Goal: Information Seeking & Learning: Learn about a topic

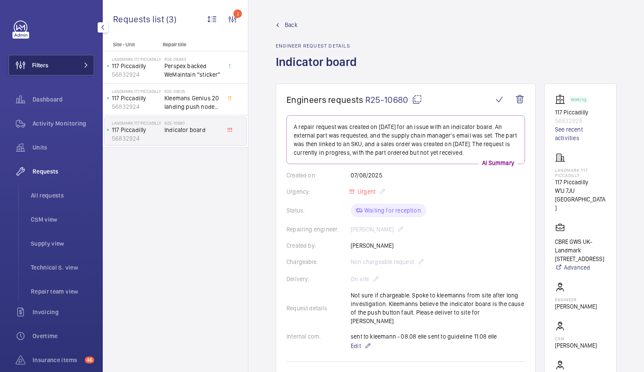
click at [46, 65] on span "Filters" at bounding box center [40, 65] width 16 height 9
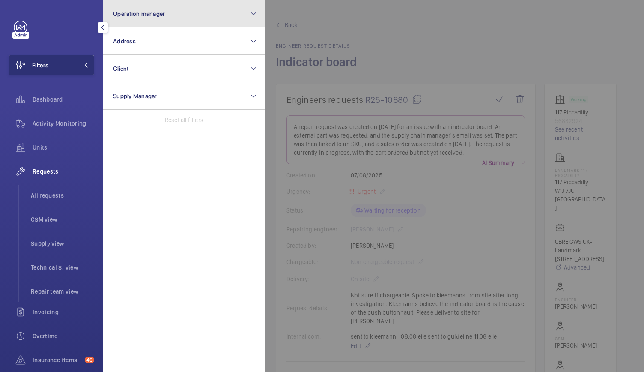
click at [120, 18] on button "Operation manager" at bounding box center [184, 13] width 163 height 27
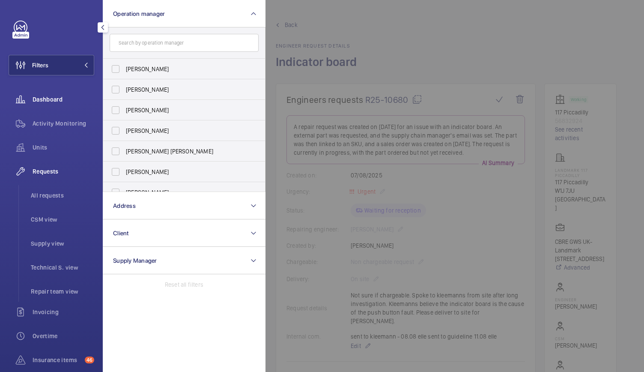
click at [35, 99] on span "Dashboard" at bounding box center [64, 99] width 62 height 9
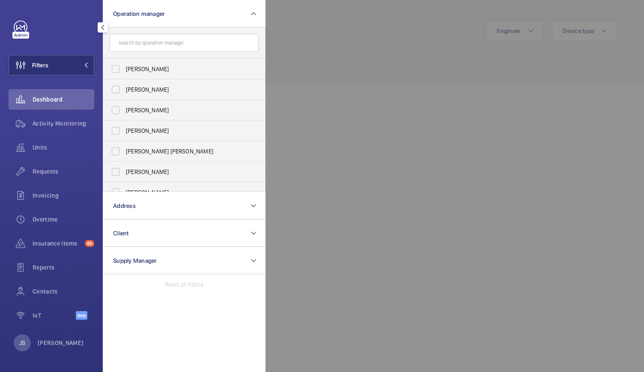
click at [295, 203] on div at bounding box center [588, 186] width 644 height 372
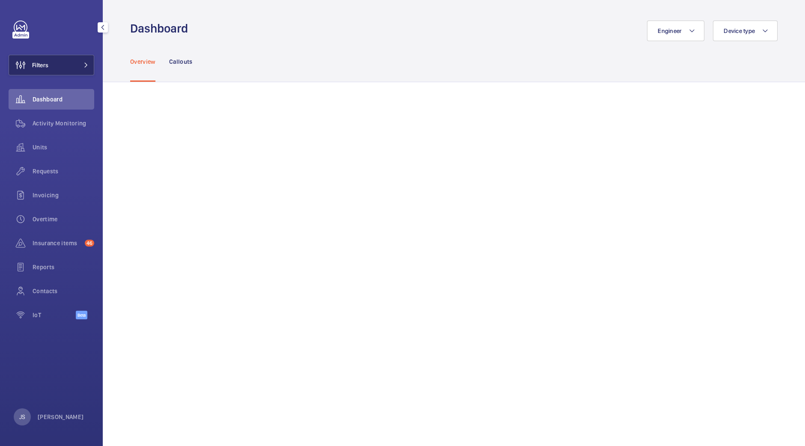
click at [74, 69] on button "Filters" at bounding box center [52, 65] width 86 height 21
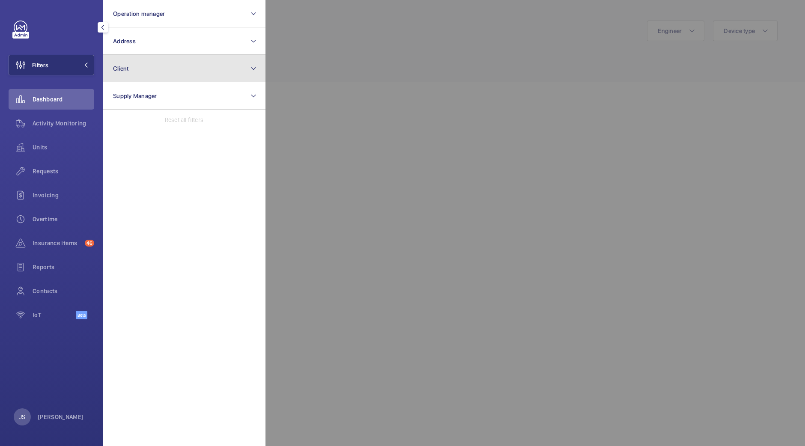
click at [121, 63] on button "Client" at bounding box center [184, 68] width 163 height 27
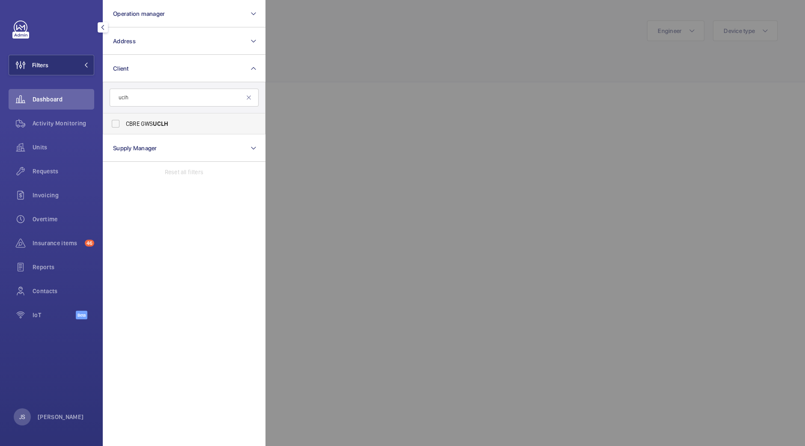
type input "uclh"
click at [115, 125] on label "CBRE GWS UCLH" at bounding box center [177, 123] width 149 height 21
click at [115, 125] on input "CBRE GWS UCLH" at bounding box center [115, 123] width 17 height 17
checkbox input "true"
click at [42, 146] on span "Units" at bounding box center [64, 147] width 62 height 9
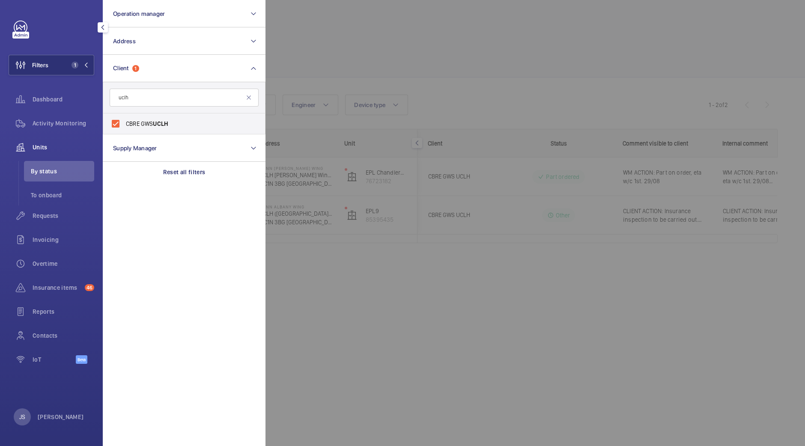
click at [325, 31] on div at bounding box center [668, 223] width 805 height 446
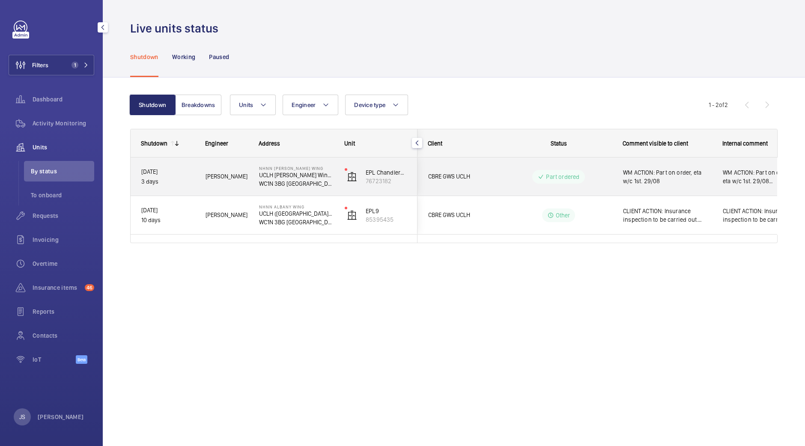
click at [644, 183] on span "WM ACTION: Part on order, eta w/c 1st. 29/08" at bounding box center [667, 176] width 89 height 17
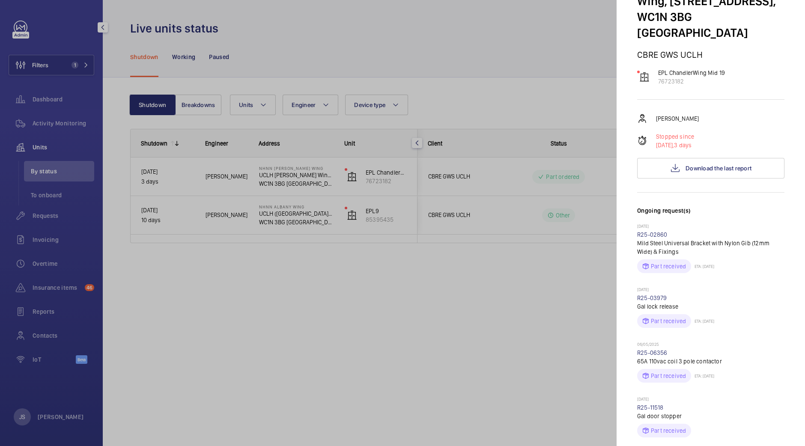
scroll to position [80, 0]
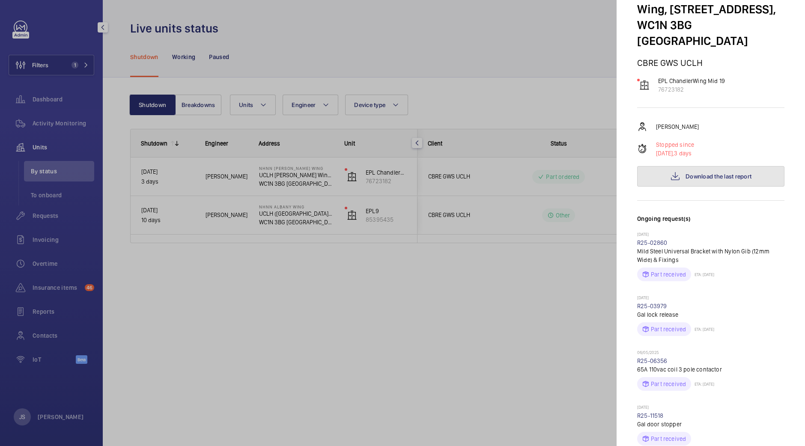
click at [644, 173] on span "Download the last report" at bounding box center [719, 176] width 66 height 7
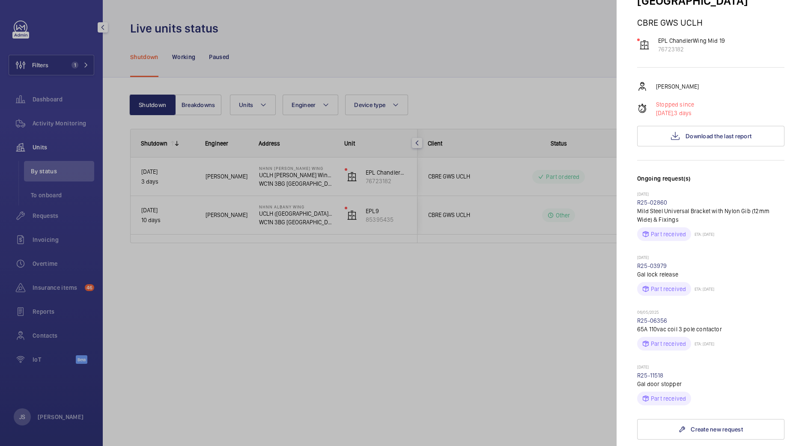
scroll to position [83, 0]
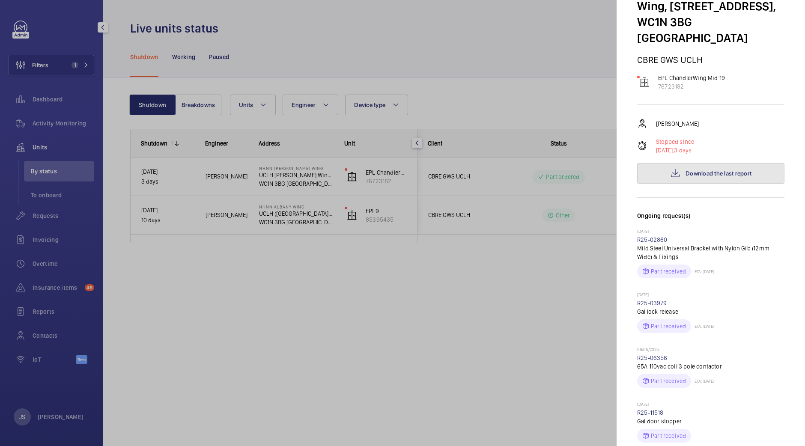
click at [644, 170] on span "Download the last report" at bounding box center [719, 173] width 66 height 7
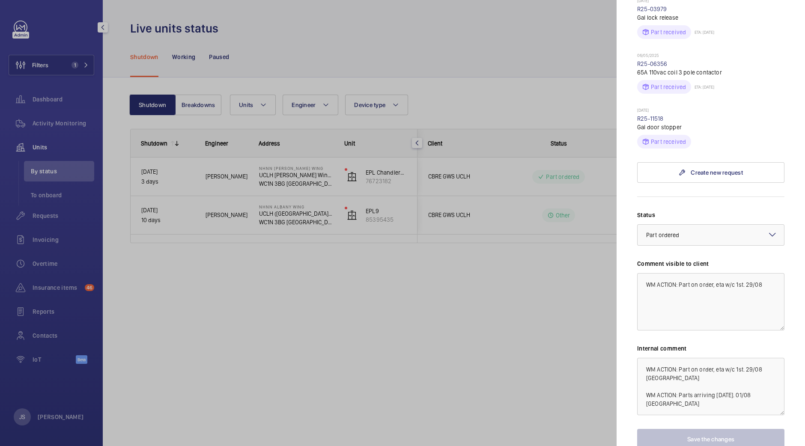
scroll to position [396, 0]
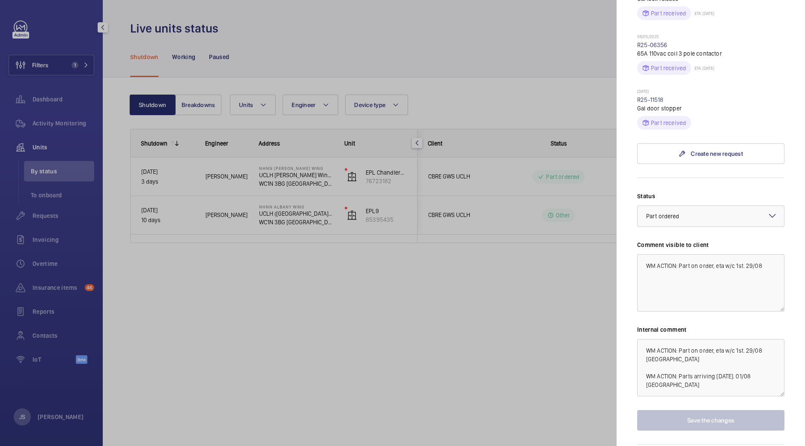
click at [208, 191] on div at bounding box center [402, 223] width 805 height 446
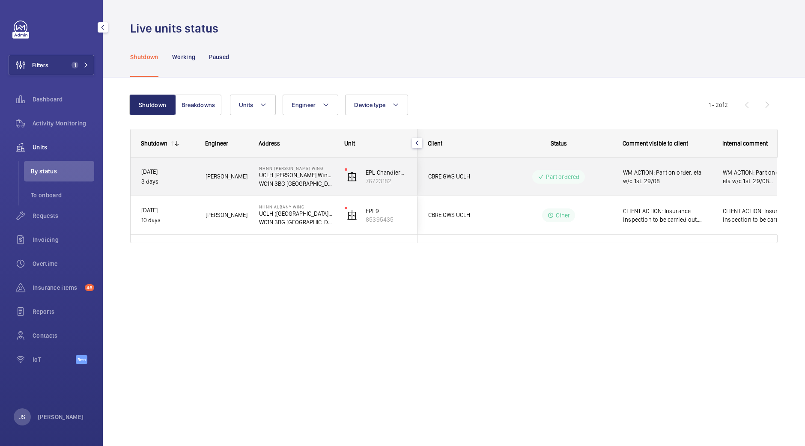
click at [552, 177] on p "Part ordered" at bounding box center [562, 177] width 33 height 9
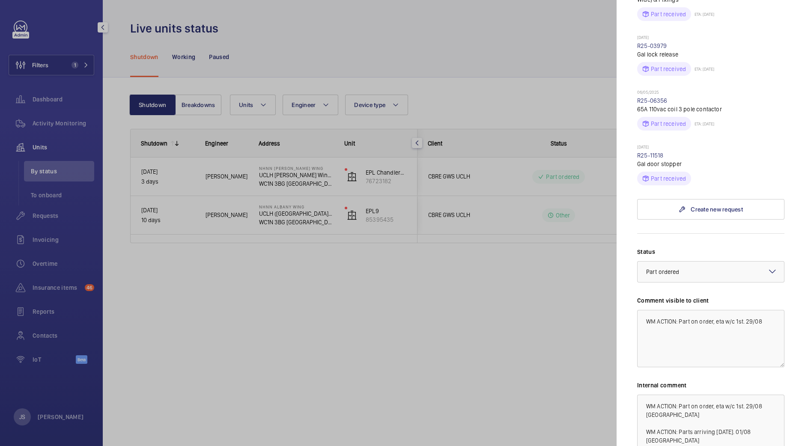
scroll to position [396, 0]
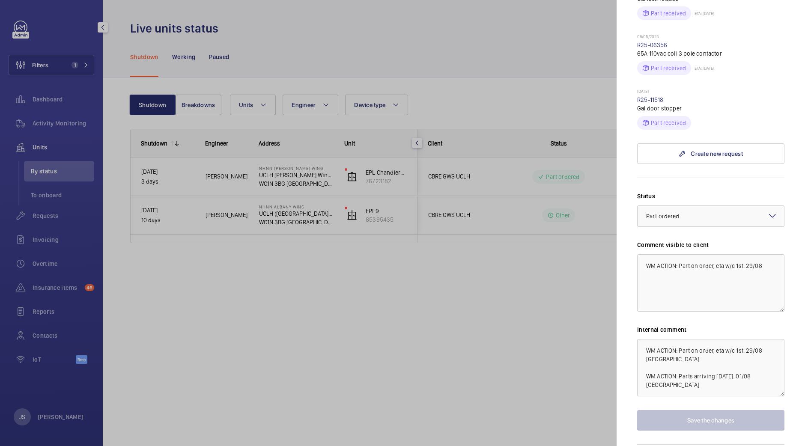
click at [470, 361] on div at bounding box center [402, 223] width 805 height 446
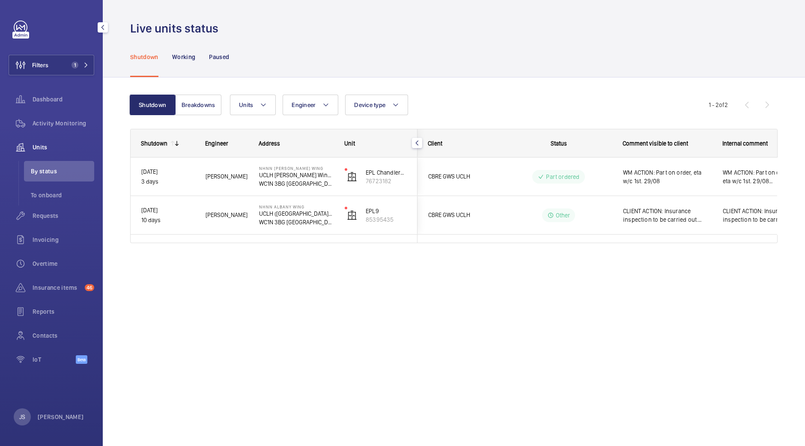
scroll to position [0, 0]
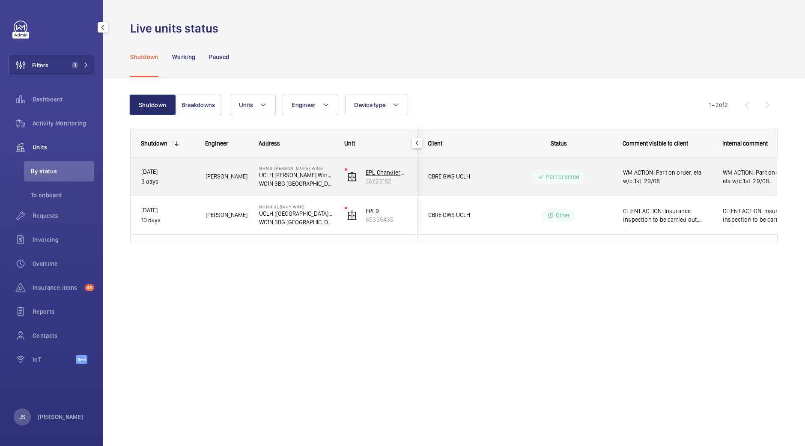
click at [370, 183] on p "76723182" at bounding box center [386, 181] width 41 height 9
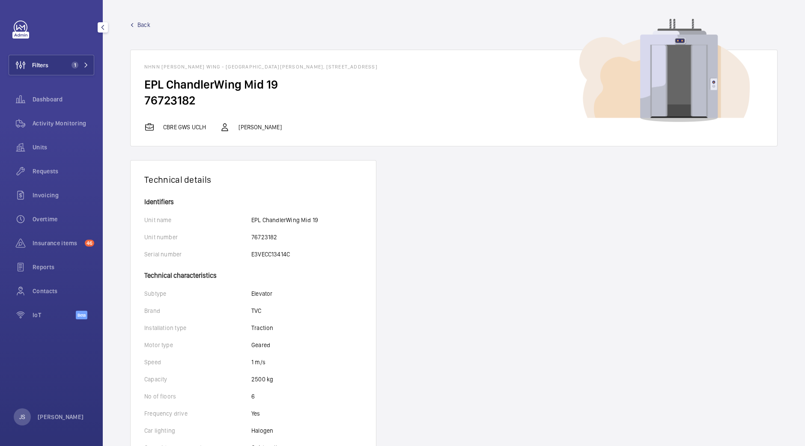
click at [105, 27] on mat-icon "button" at bounding box center [103, 27] width 10 height 7
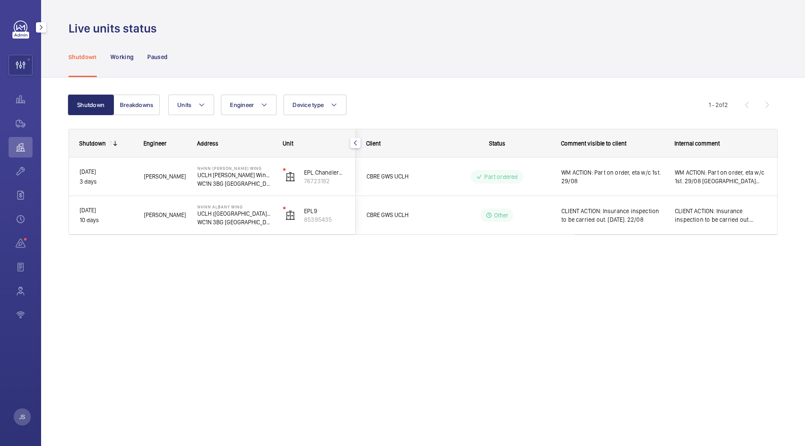
click at [40, 27] on mat-icon "button" at bounding box center [41, 27] width 10 height 7
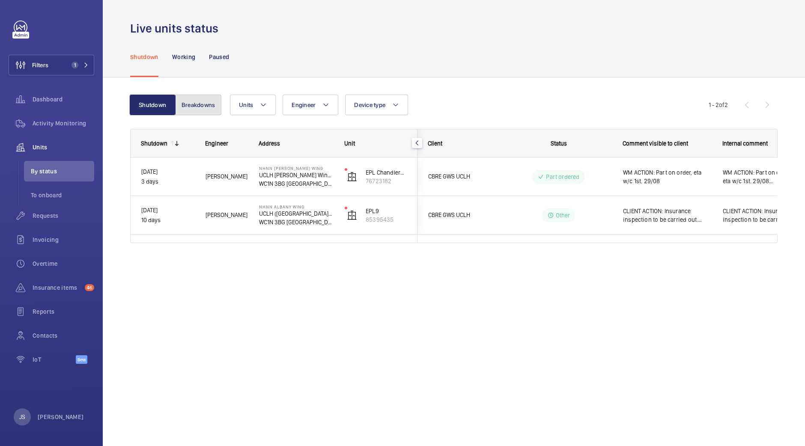
click at [197, 107] on button "Breakdowns" at bounding box center [198, 105] width 46 height 21
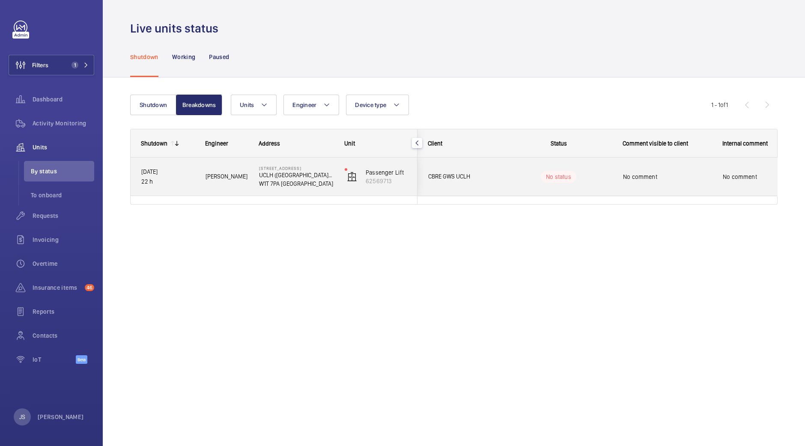
click at [644, 179] on span "No comment" at bounding box center [762, 177] width 78 height 9
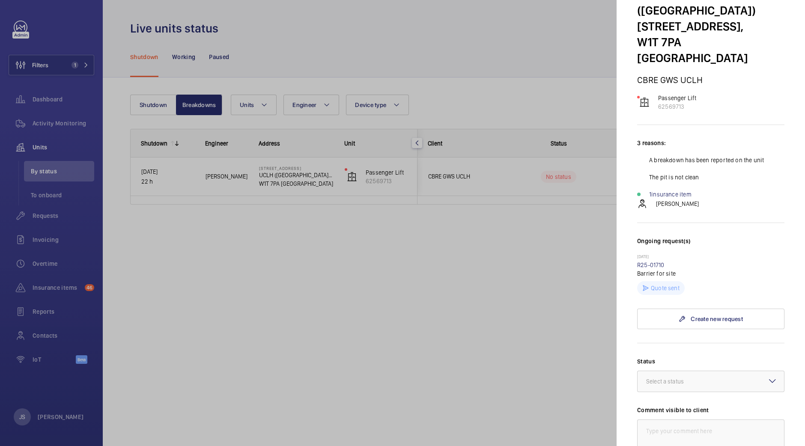
scroll to position [55, 0]
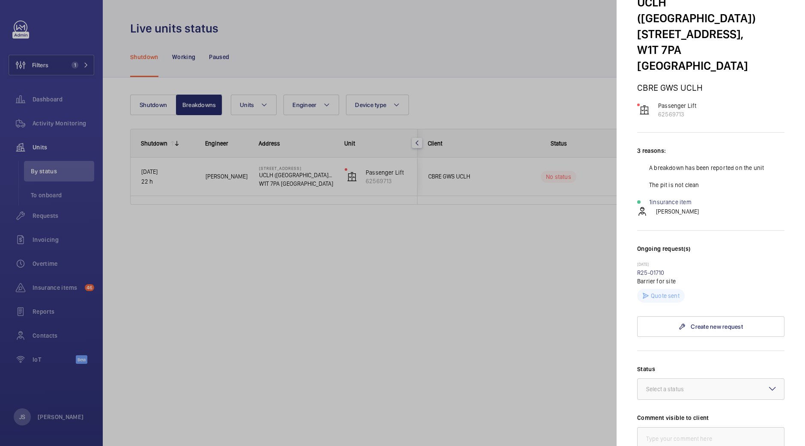
click at [524, 254] on div at bounding box center [402, 223] width 805 height 446
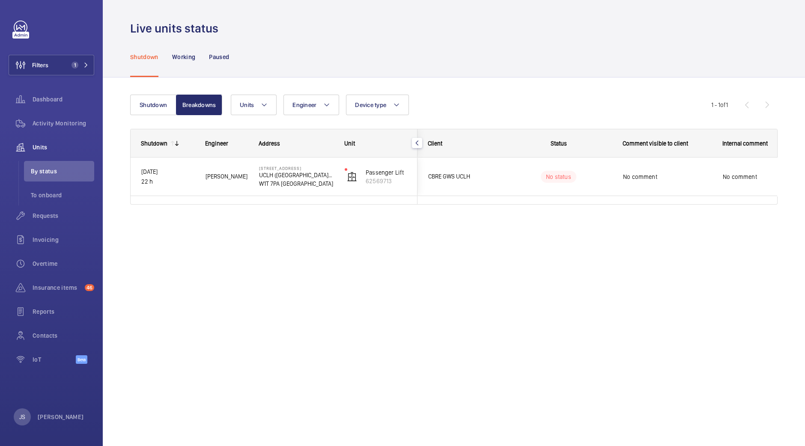
scroll to position [0, 0]
click at [524, 254] on mat-sidenav-container "Filters 1 Dashboard Activity Monitoring Units By status To onboard Requests Inv…" at bounding box center [402, 223] width 805 height 446
click at [263, 106] on mat-icon at bounding box center [264, 105] width 7 height 10
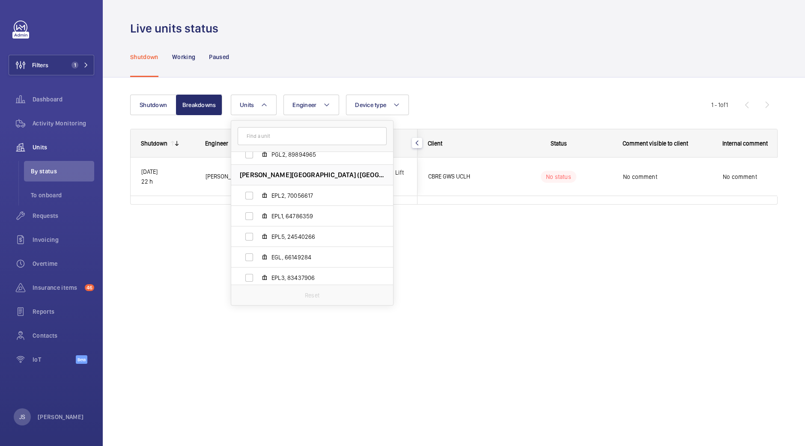
scroll to position [442, 0]
click at [486, 317] on div "Live units status Shutdown Working Paused Shutdown Breakdowns Units The Lantern…" at bounding box center [454, 223] width 702 height 446
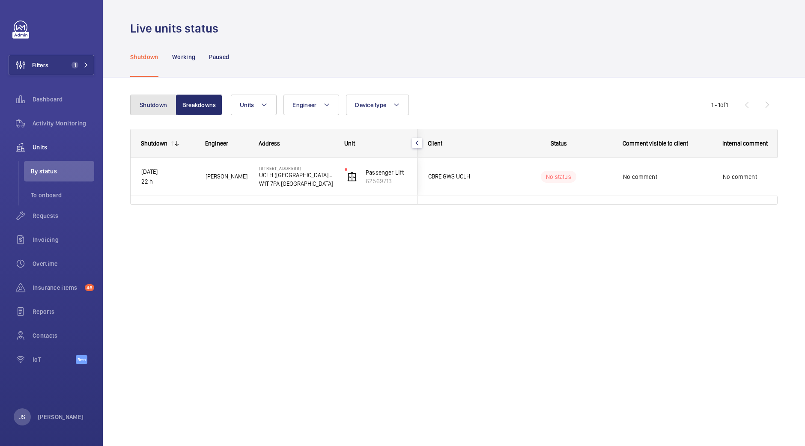
click at [150, 102] on button "Shutdown" at bounding box center [153, 105] width 46 height 21
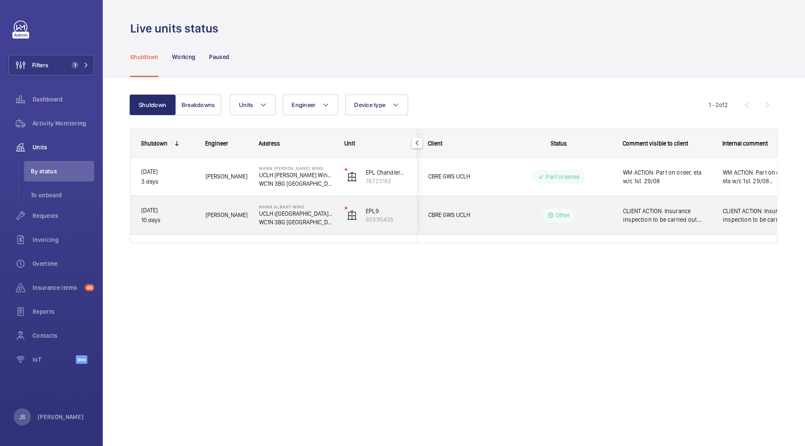
click at [644, 214] on span "CLIENT ACTION: Insurance inspection to be carried out. Wednesday 27th August. 2…" at bounding box center [667, 215] width 89 height 17
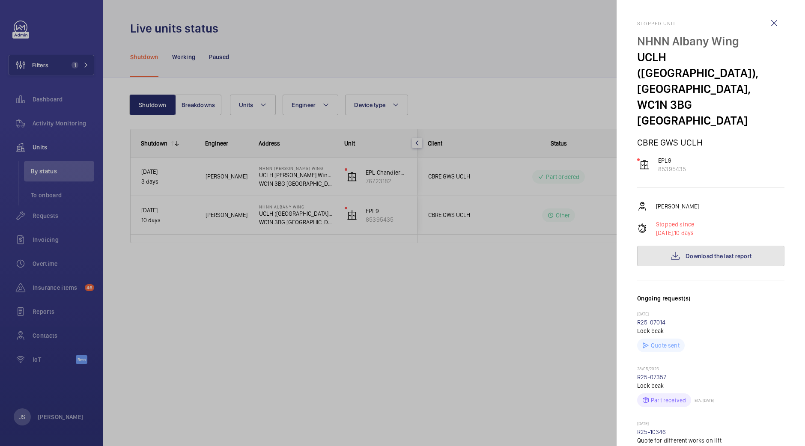
click at [644, 253] on span "Download the last report" at bounding box center [719, 256] width 66 height 7
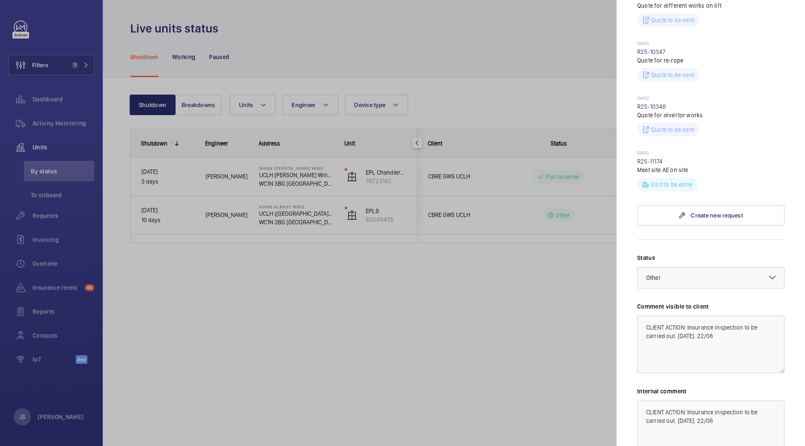
scroll to position [445, 0]
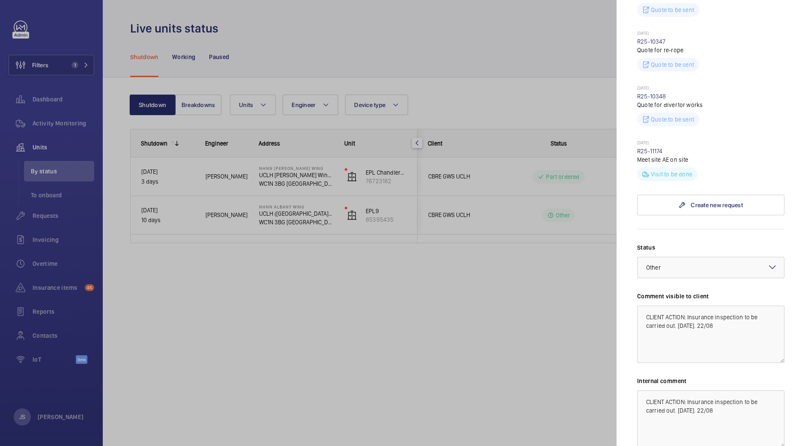
click at [546, 307] on div at bounding box center [402, 223] width 805 height 446
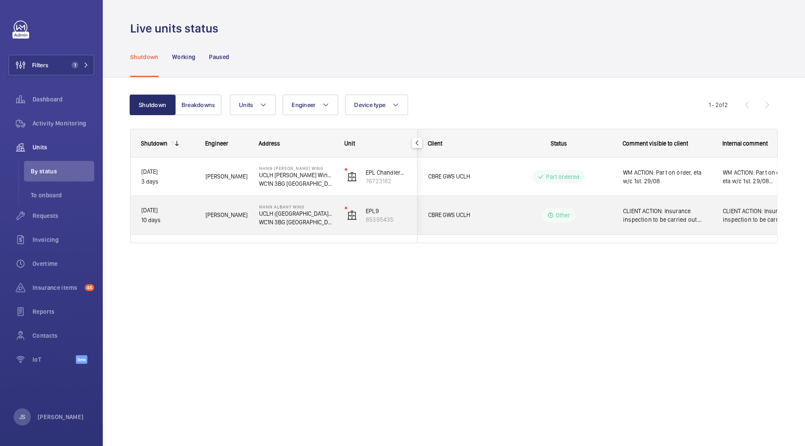
click at [644, 219] on span "CLIENT ACTION: Insurance inspection to be carried out. Wednesday 27th August. 2…" at bounding box center [762, 215] width 78 height 17
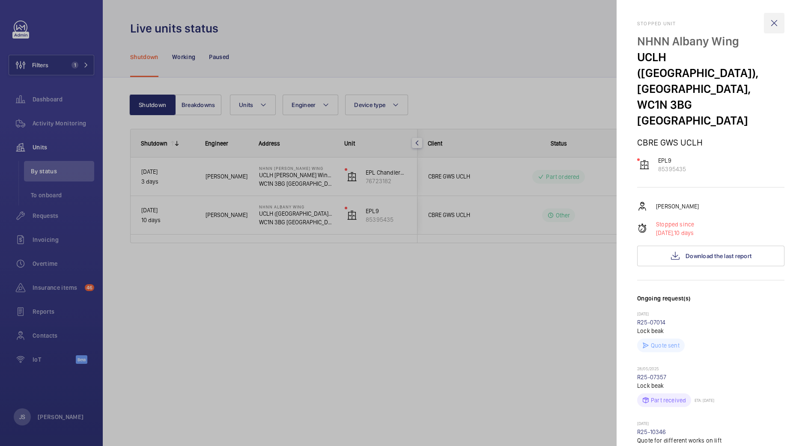
click at [644, 24] on wm-front-icon-button at bounding box center [774, 23] width 21 height 21
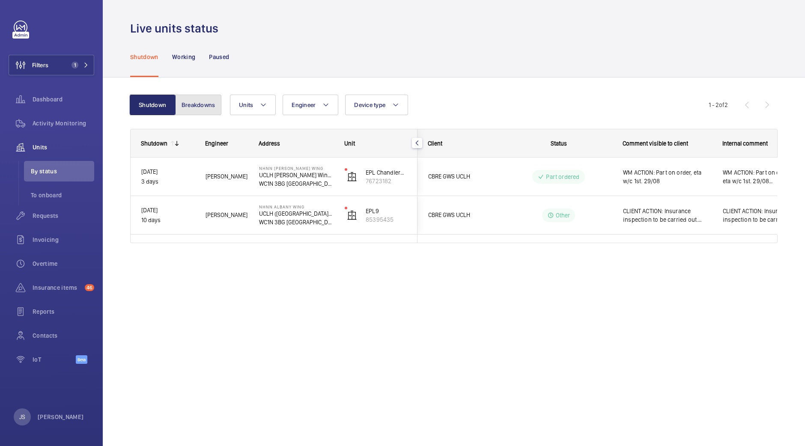
click at [197, 107] on button "Breakdowns" at bounding box center [198, 105] width 46 height 21
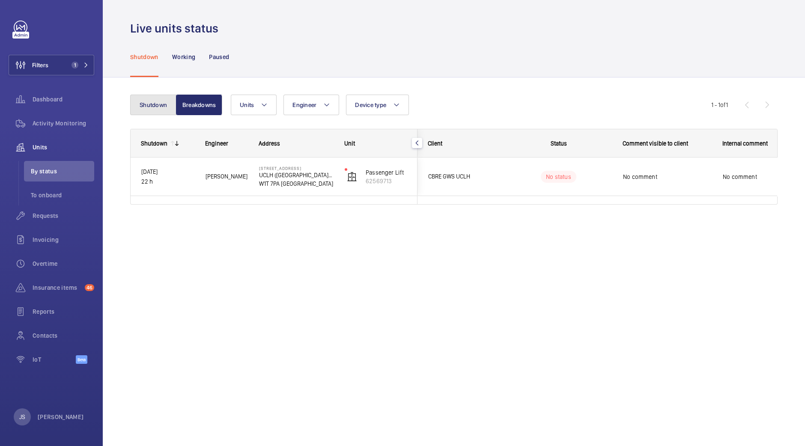
click at [155, 107] on button "Shutdown" at bounding box center [153, 105] width 46 height 21
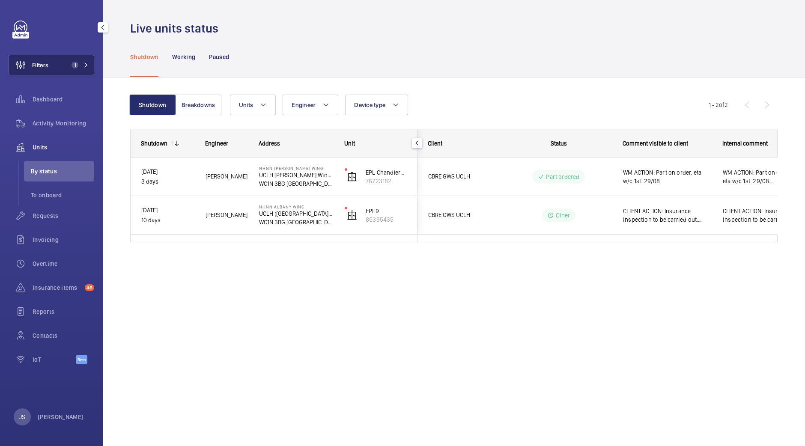
click at [41, 68] on span "Filters" at bounding box center [40, 65] width 16 height 9
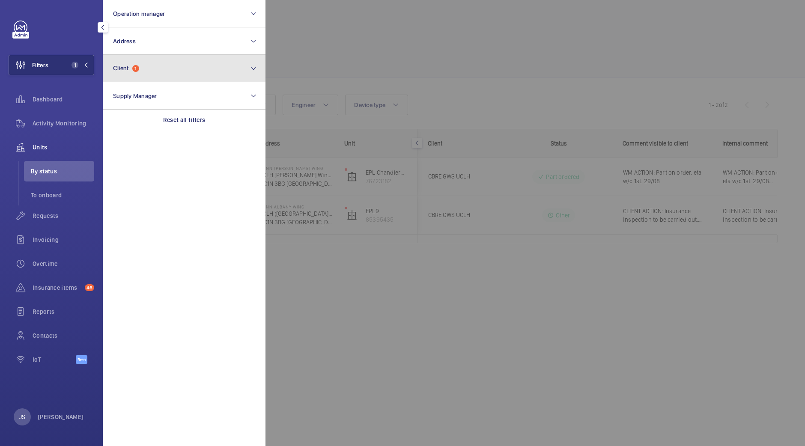
click at [114, 70] on span "Client" at bounding box center [121, 68] width 16 height 7
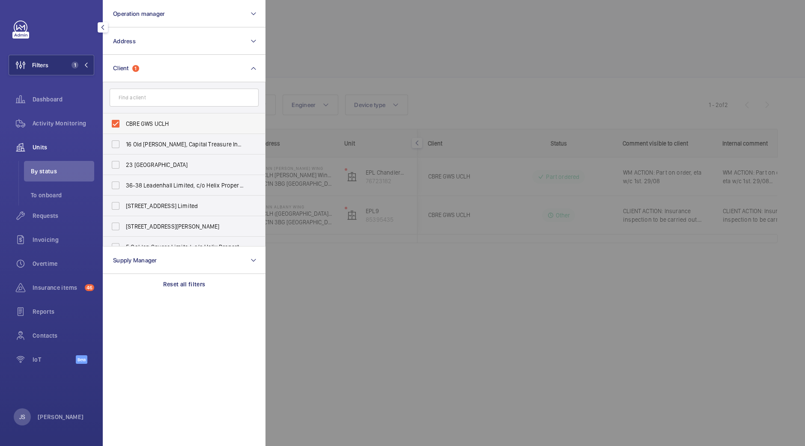
click at [119, 125] on label "CBRE GWS UCLH" at bounding box center [177, 123] width 149 height 21
click at [119, 125] on input "CBRE GWS UCLH" at bounding box center [115, 123] width 17 height 17
checkbox input "false"
click at [128, 102] on input "text" at bounding box center [184, 98] width 149 height 18
type input "v"
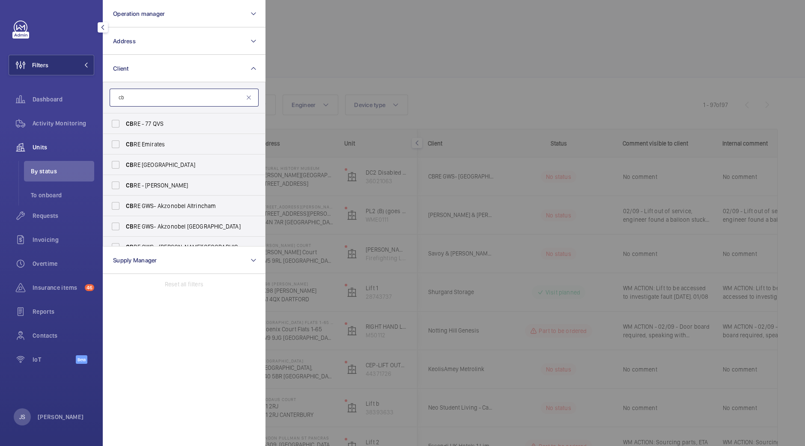
type input "c"
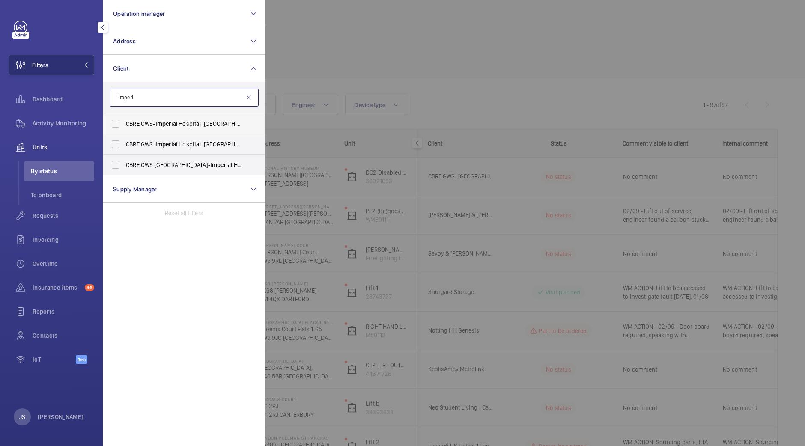
type input "imperi"
click at [148, 126] on span "CBRE GWS- Imperi al Hospital (Charing Cross)" at bounding box center [185, 123] width 118 height 9
click at [124, 126] on input "CBRE GWS- Imperi al Hospital (Charing Cross)" at bounding box center [115, 123] width 17 height 17
checkbox input "true"
click at [324, 37] on div at bounding box center [668, 223] width 805 height 446
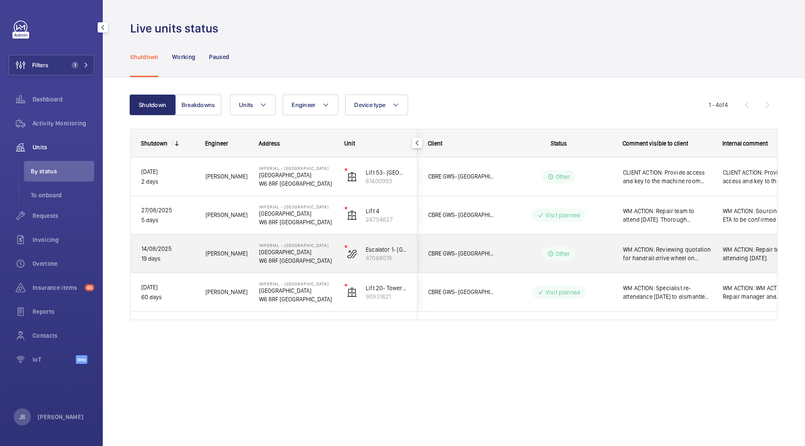
click at [275, 258] on p "W6 8RF LONDON" at bounding box center [296, 261] width 75 height 9
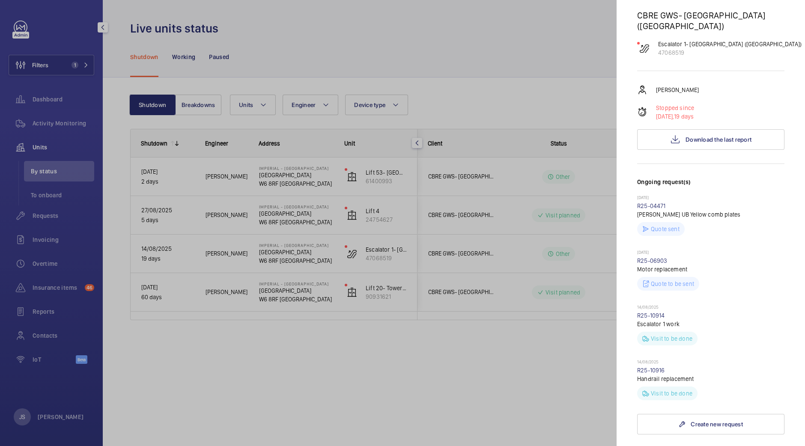
scroll to position [104, 0]
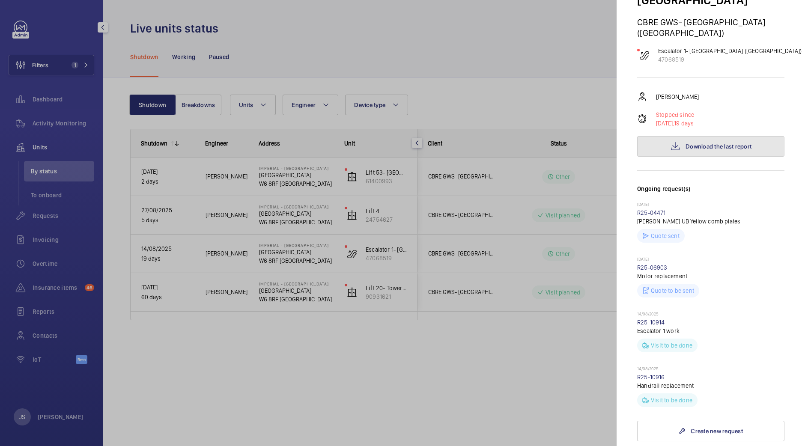
click at [644, 143] on span "Download the last report" at bounding box center [719, 146] width 66 height 7
click at [644, 371] on link "R25-10916" at bounding box center [651, 377] width 28 height 7
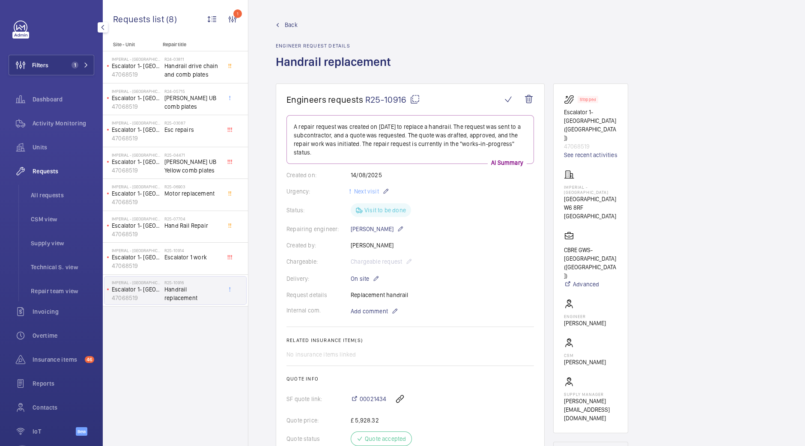
scroll to position [390, 0]
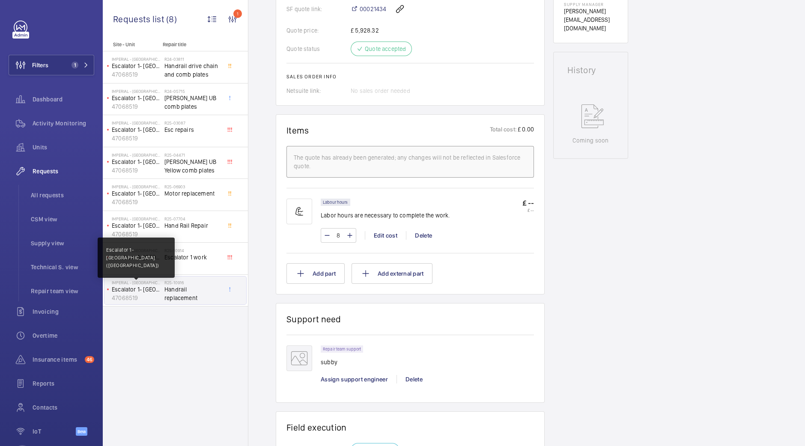
click at [128, 292] on p "Escalator 1- Tower & Laboratory Block (Escalator)" at bounding box center [136, 289] width 49 height 9
click at [162, 292] on div "Imperial - Charing Cross Hospital Escalator 1- Tower & Laboratory Block (Escala…" at bounding box center [134, 291] width 60 height 28
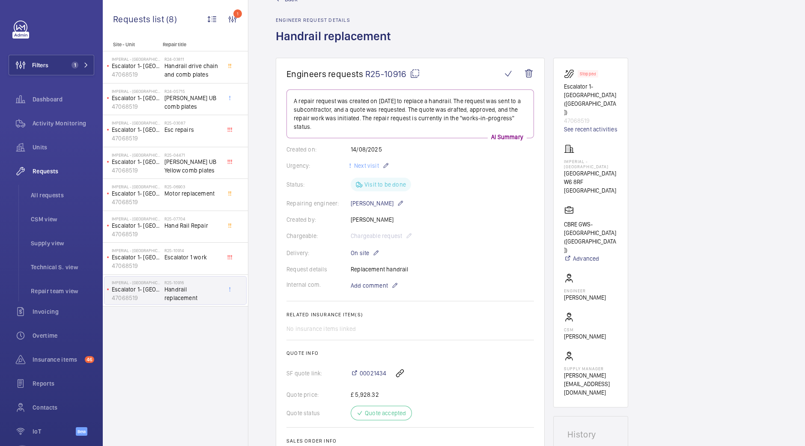
scroll to position [0, 0]
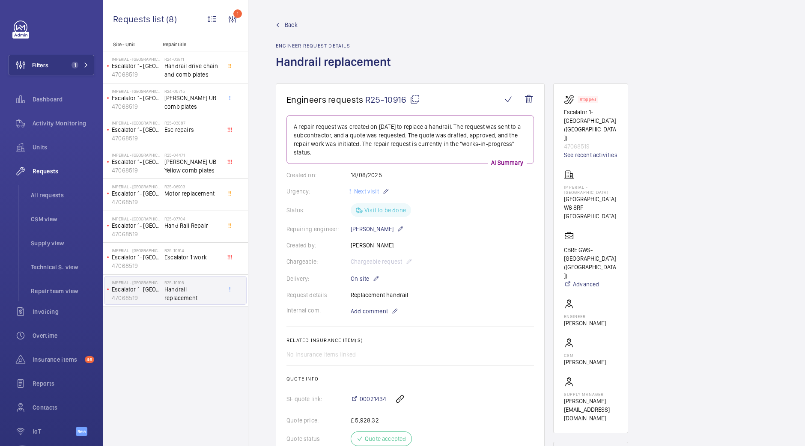
click at [127, 295] on p "47068519" at bounding box center [136, 298] width 49 height 9
click at [134, 284] on p "Imperial - Charing Cross Hospital" at bounding box center [136, 282] width 49 height 5
click at [167, 280] on h2 "R25-10916" at bounding box center [192, 282] width 57 height 5
click at [49, 65] on button "Filters 1" at bounding box center [52, 65] width 86 height 21
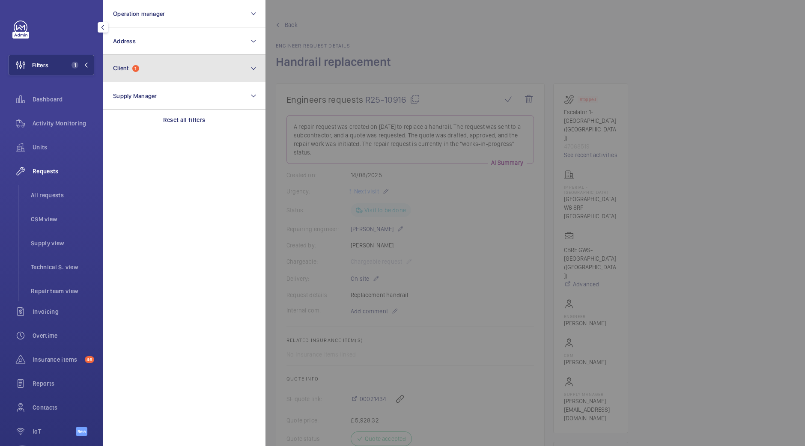
click at [125, 70] on span "Client" at bounding box center [121, 68] width 16 height 7
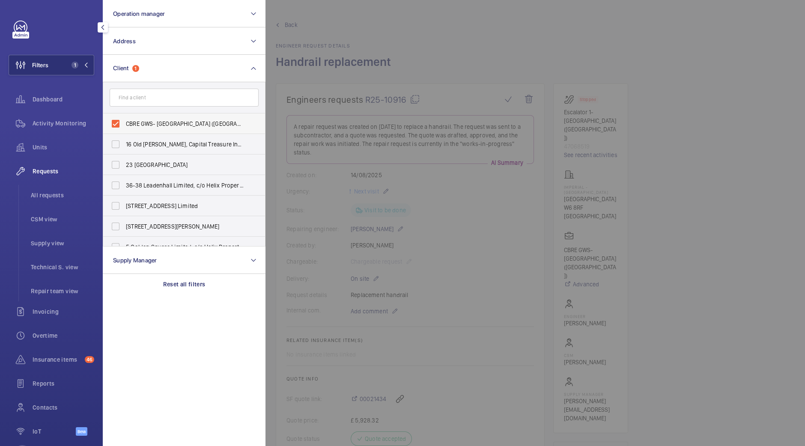
click at [132, 123] on span "CBRE GWS- Imperial Hospital (Charing Cross)" at bounding box center [185, 123] width 118 height 9
click at [124, 123] on input "CBRE GWS- Imperial Hospital (Charing Cross)" at bounding box center [115, 123] width 17 height 17
checkbox input "false"
click at [134, 99] on input "text" at bounding box center [184, 98] width 149 height 18
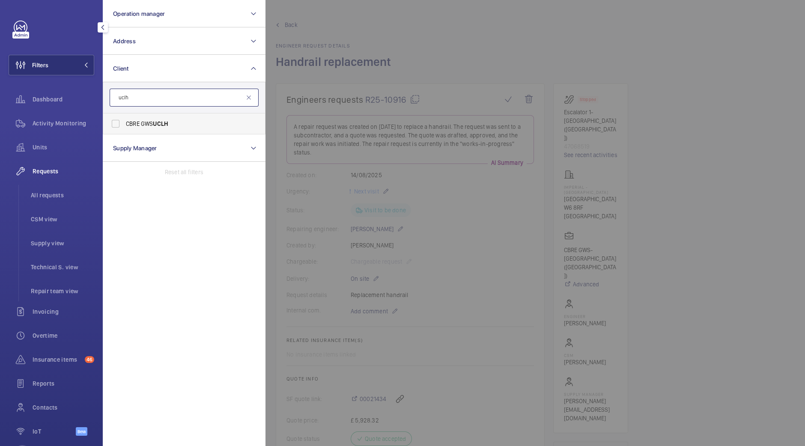
type input "uclh"
click at [139, 125] on span "CBRE GWS UCLH" at bounding box center [185, 123] width 118 height 9
click at [124, 125] on input "CBRE GWS UCLH" at bounding box center [115, 123] width 17 height 17
checkbox input "true"
click at [387, 20] on div at bounding box center [668, 223] width 805 height 446
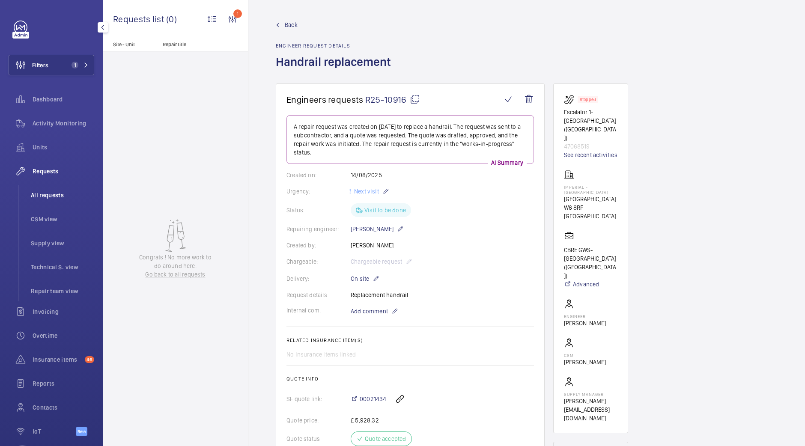
click at [48, 193] on span "All requests" at bounding box center [62, 195] width 63 height 9
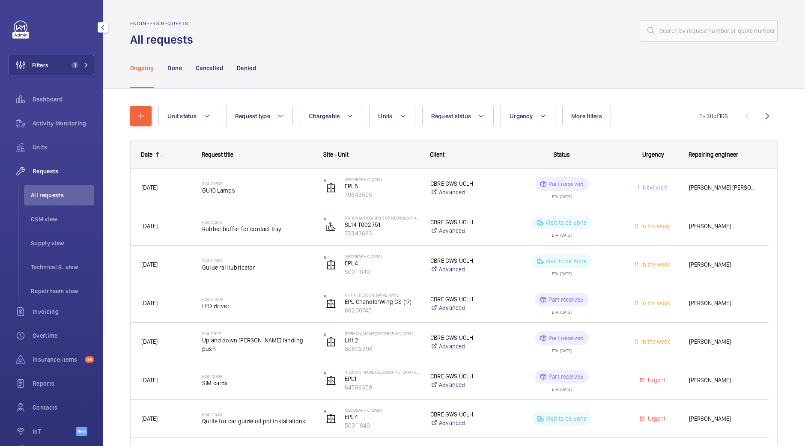
click at [51, 171] on span "Requests" at bounding box center [64, 171] width 62 height 9
click at [51, 154] on div "Units" at bounding box center [52, 147] width 86 height 21
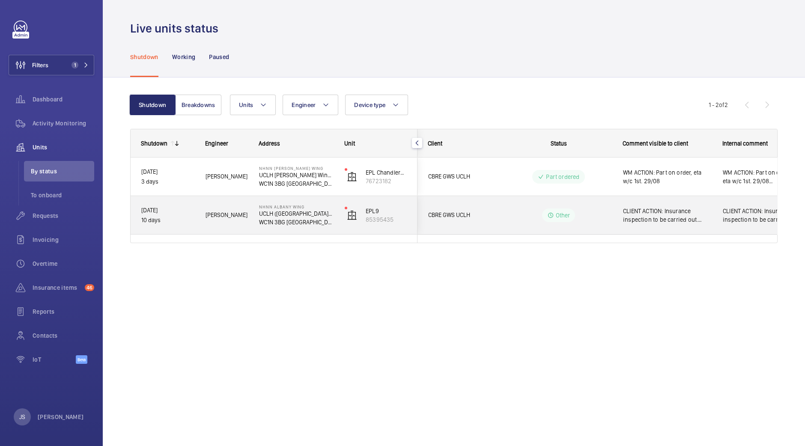
click at [630, 218] on span "CLIENT ACTION: Insurance inspection to be carried out. Wednesday 27th August. 2…" at bounding box center [667, 215] width 89 height 17
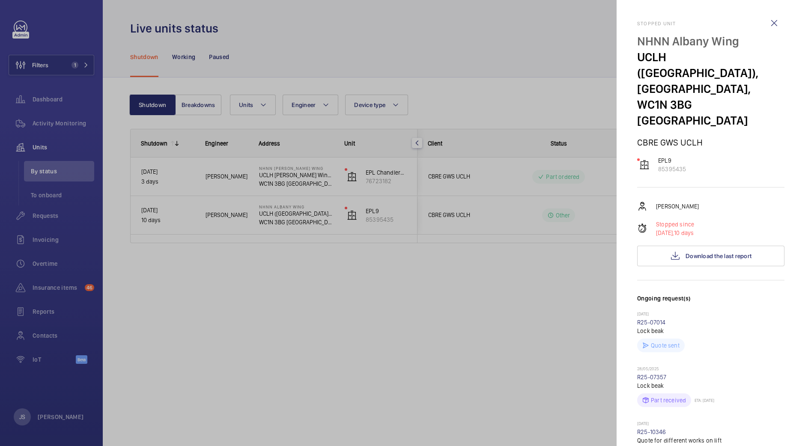
click at [524, 266] on div at bounding box center [402, 223] width 805 height 446
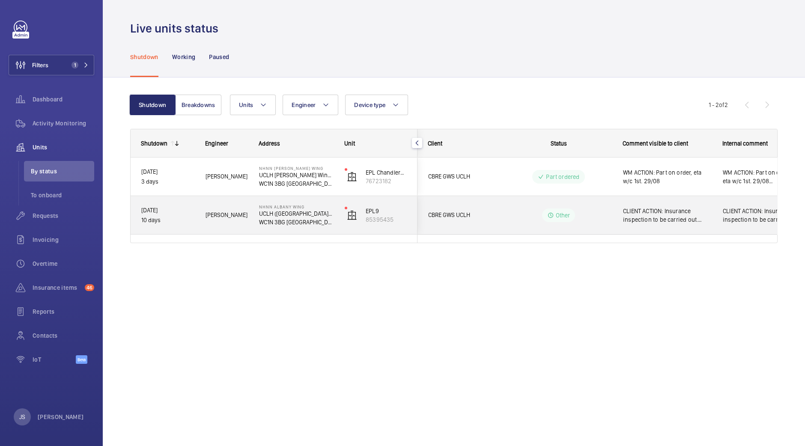
click at [638, 212] on span "CLIENT ACTION: Insurance inspection to be carried out. Wednesday 27th August. 2…" at bounding box center [667, 215] width 89 height 17
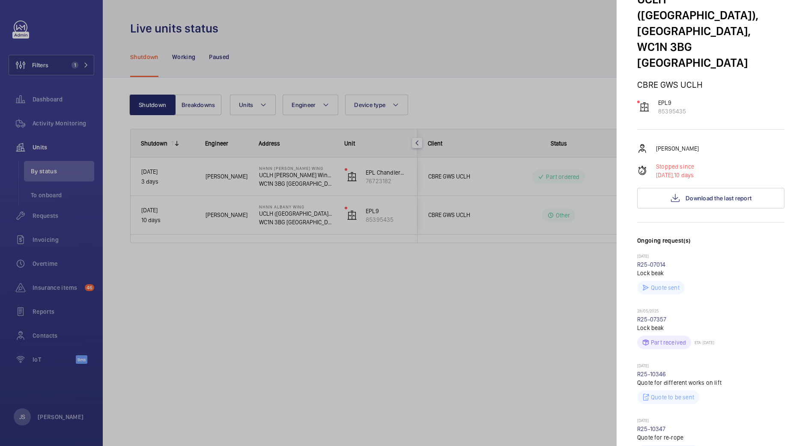
scroll to position [69, 0]
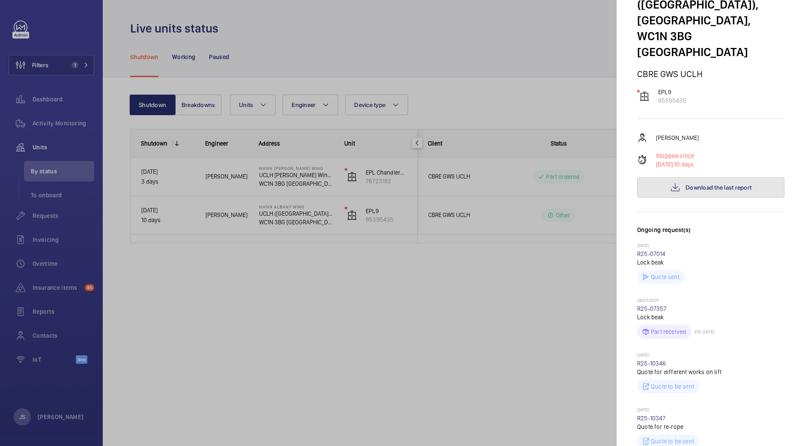
click at [644, 184] on span "Download the last report" at bounding box center [719, 187] width 66 height 7
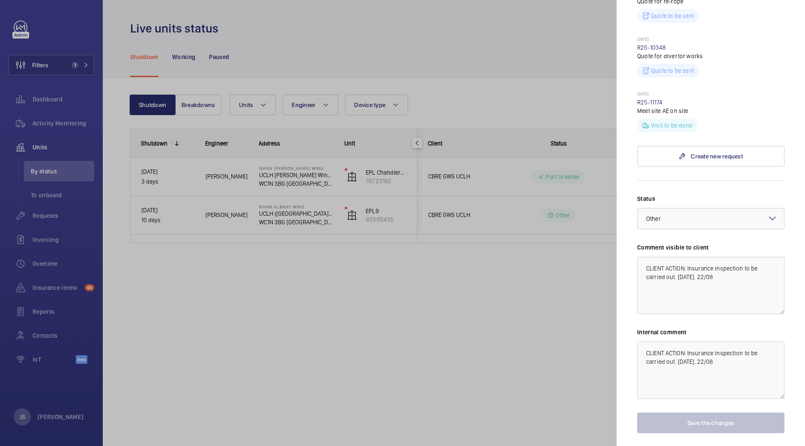
scroll to position [497, 0]
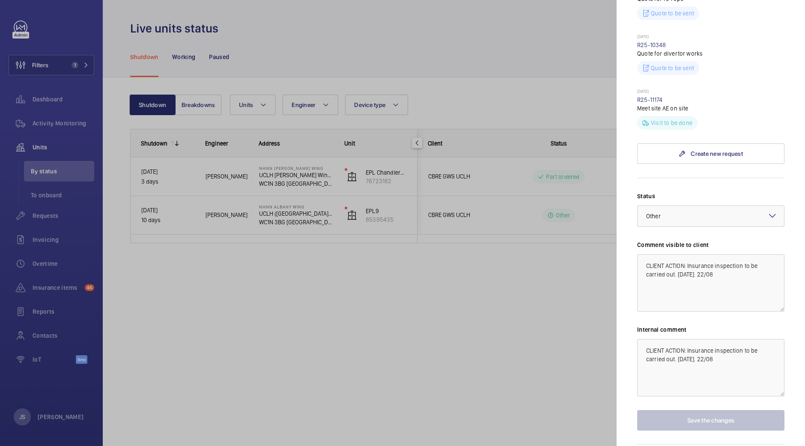
click at [572, 318] on div at bounding box center [402, 223] width 805 height 446
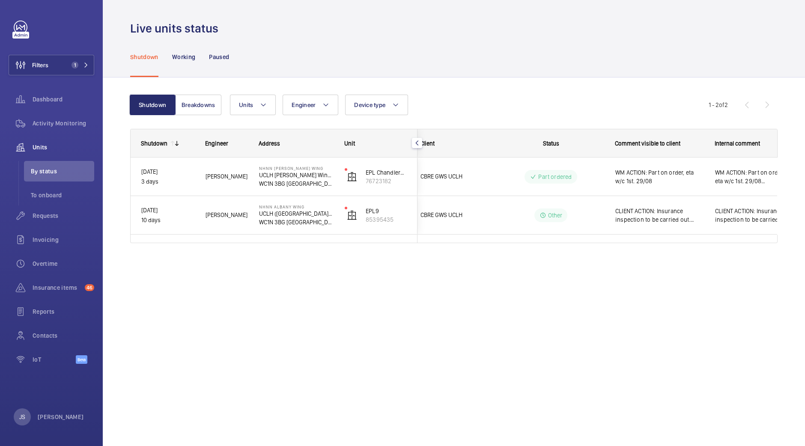
scroll to position [0, 0]
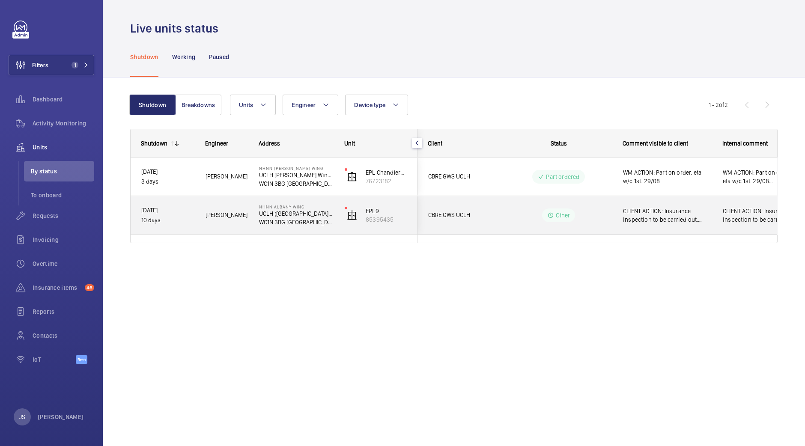
click at [644, 222] on span "CLIENT ACTION: Insurance inspection to be carried out. Wednesday 27th August. 2…" at bounding box center [667, 215] width 89 height 17
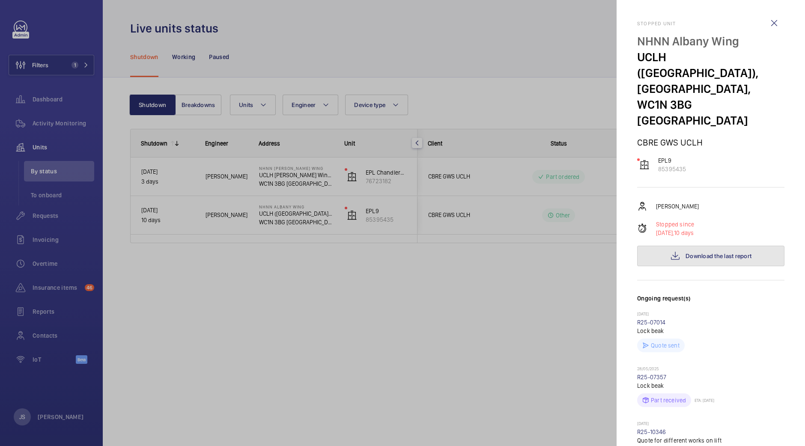
click at [644, 246] on button "Download the last report" at bounding box center [710, 256] width 147 height 21
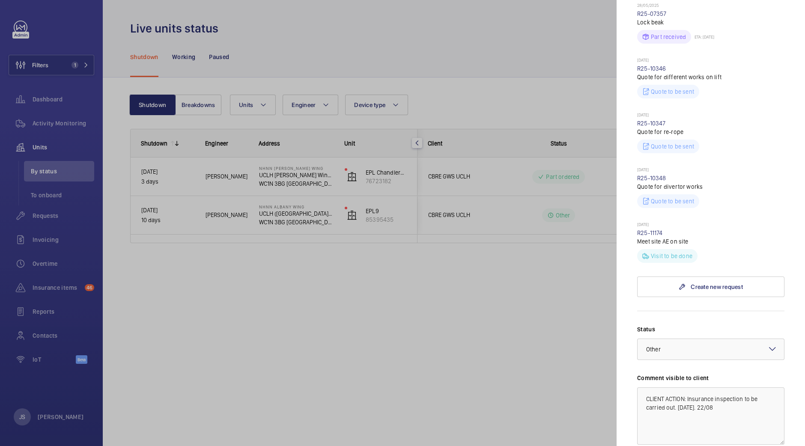
scroll to position [368, 0]
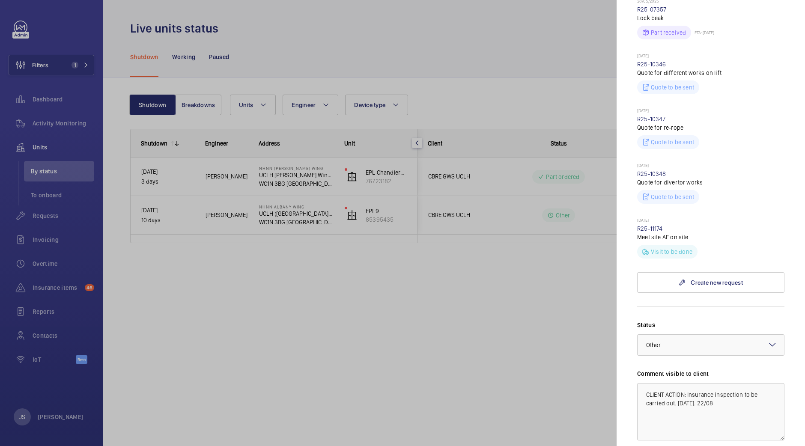
click at [199, 105] on div at bounding box center [402, 223] width 805 height 446
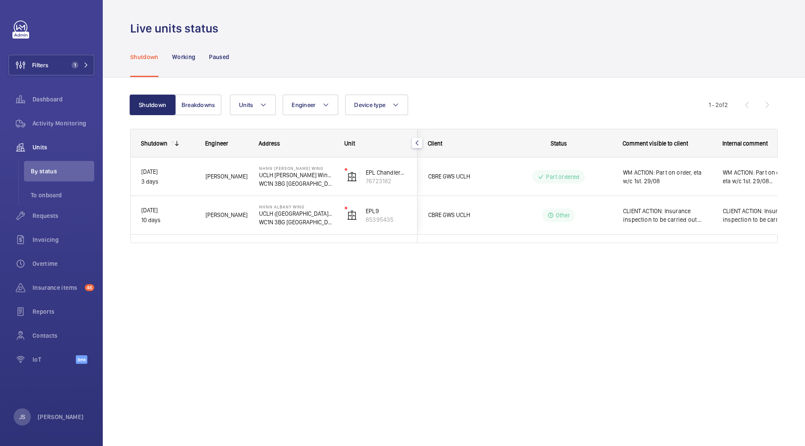
scroll to position [0, 0]
click at [199, 105] on button "Breakdowns" at bounding box center [198, 105] width 46 height 21
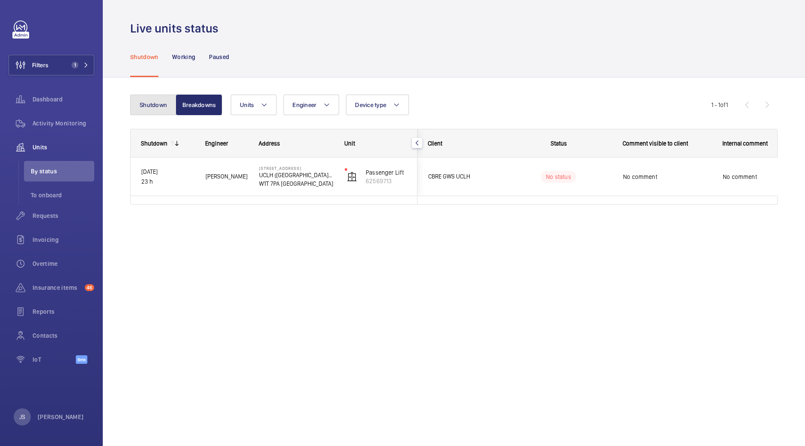
click at [164, 105] on button "Shutdown" at bounding box center [153, 105] width 46 height 21
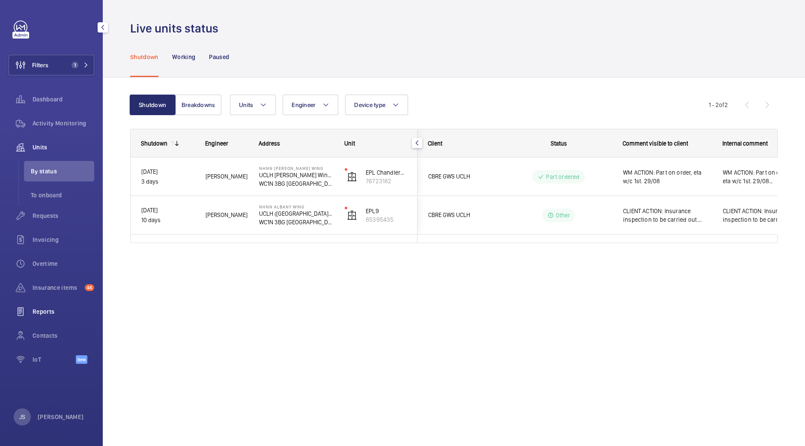
click at [47, 307] on div "Reports" at bounding box center [52, 312] width 86 height 21
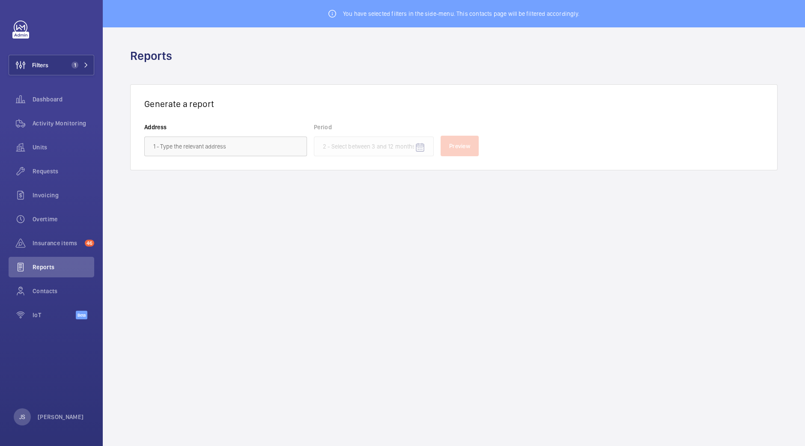
click at [245, 244] on wm-front-admin-reports "You have selected filters in the side-menu. This contacts page will be filtered…" at bounding box center [454, 223] width 702 height 446
click at [380, 153] on wm-front-input-datepicker "Period" at bounding box center [374, 139] width 120 height 33
click at [222, 147] on input "text" at bounding box center [225, 147] width 163 height 20
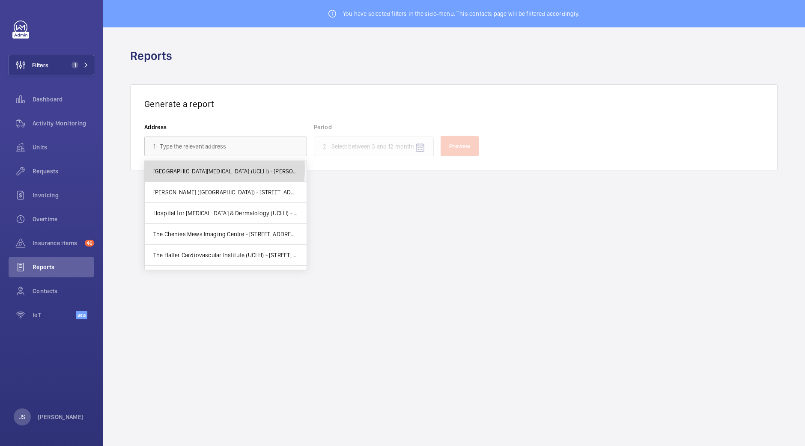
click at [201, 169] on span "MacMillan Cancer Centre (UCLH) - Huntley Street, LONDON WC1E 6AG" at bounding box center [225, 171] width 145 height 9
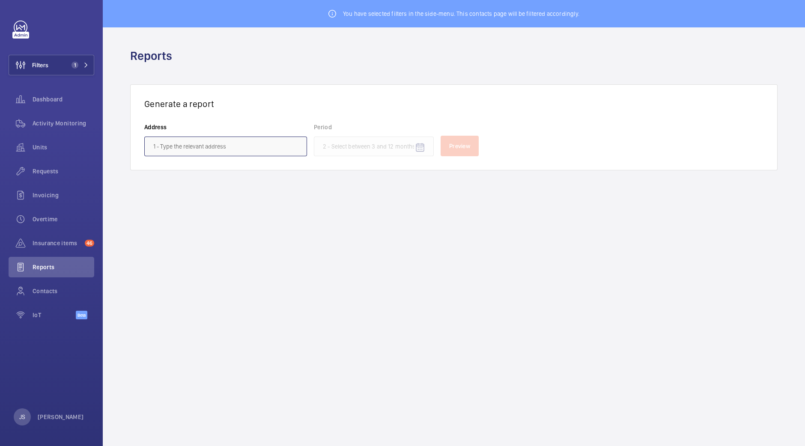
type input "MacMillan Cancer Centre (UCLH) - Huntley Street, LONDON WC1E 6AG"
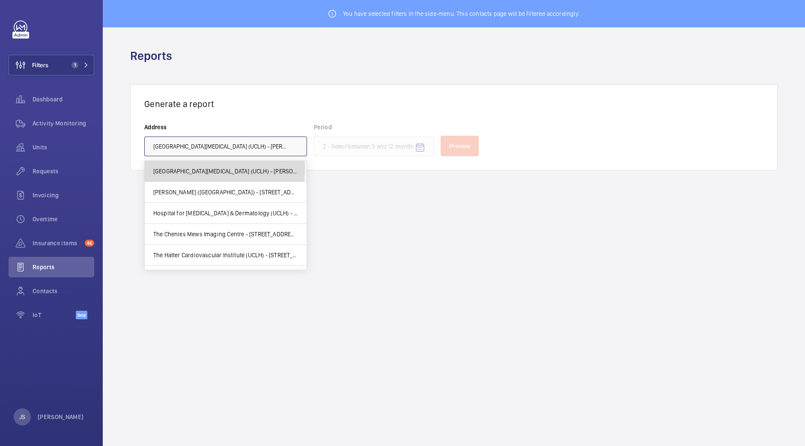
scroll to position [0, 41]
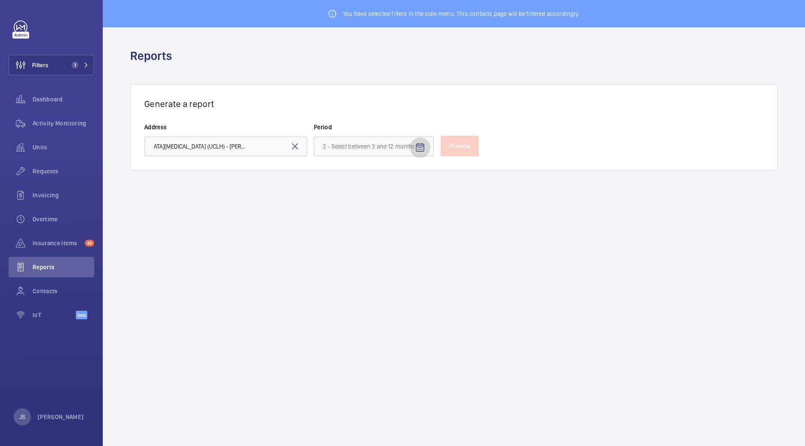
click at [423, 150] on mat-icon "Open calendar" at bounding box center [420, 148] width 10 height 10
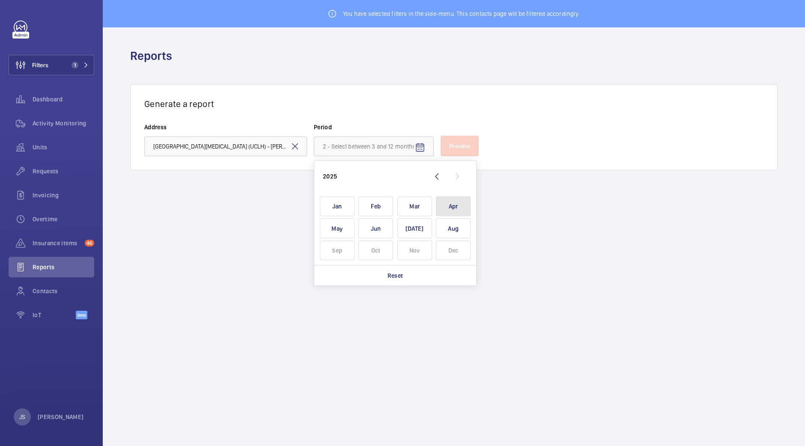
click at [446, 209] on span "Apr" at bounding box center [453, 207] width 35 height 20
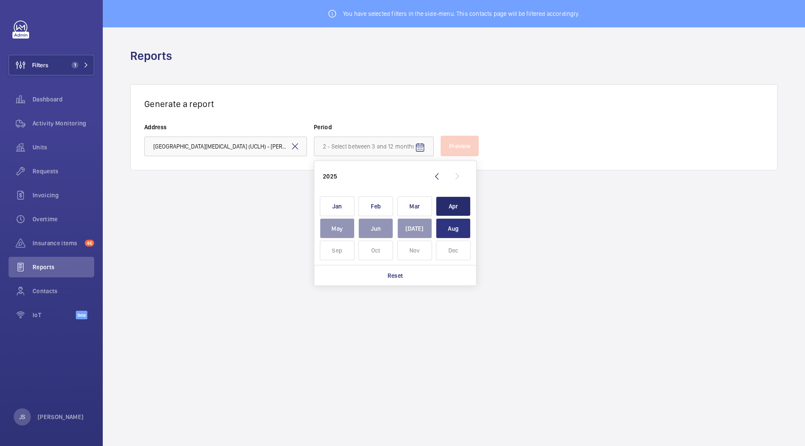
click at [455, 226] on span "Aug" at bounding box center [453, 228] width 35 height 20
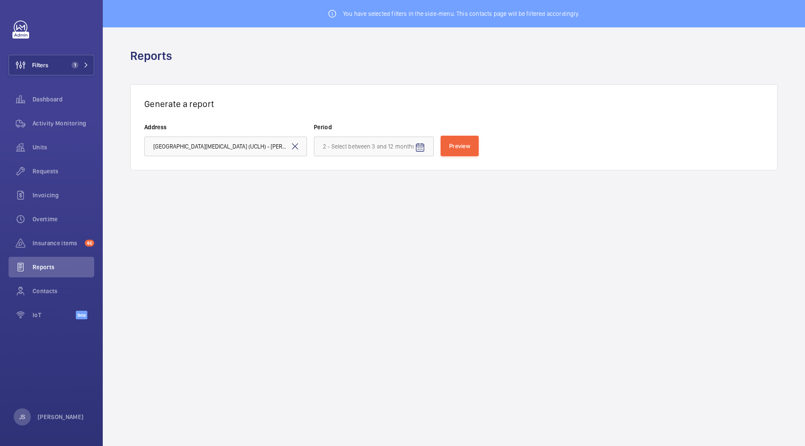
type input "April 2025 - August 2025"
click at [463, 149] on span "Preview" at bounding box center [459, 146] width 21 height 7
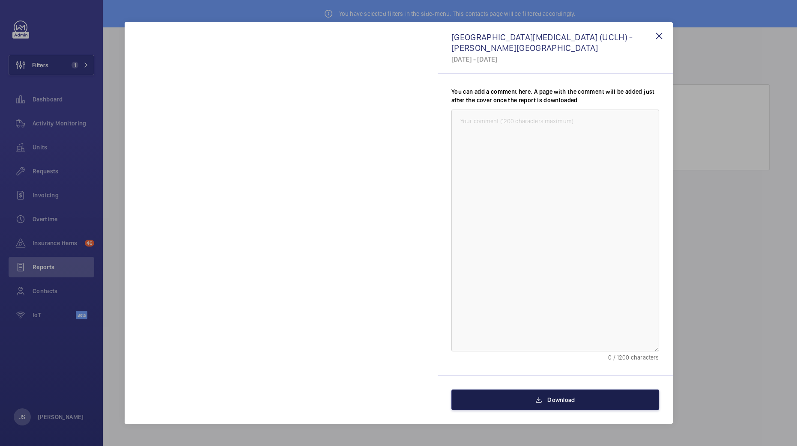
click at [543, 371] on button "Download" at bounding box center [555, 400] width 208 height 21
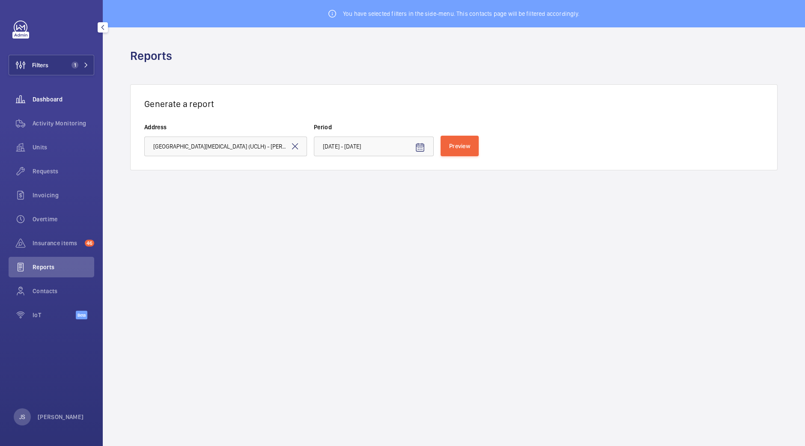
click at [73, 99] on span "Dashboard" at bounding box center [64, 99] width 62 height 9
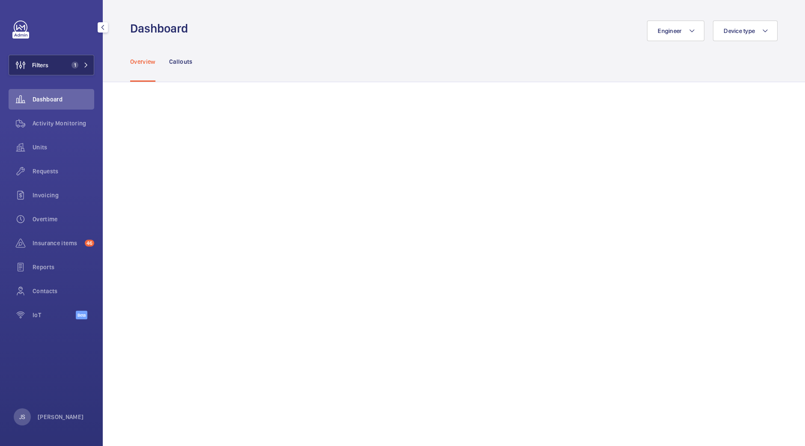
click at [60, 63] on button "Filters 1" at bounding box center [52, 65] width 86 height 21
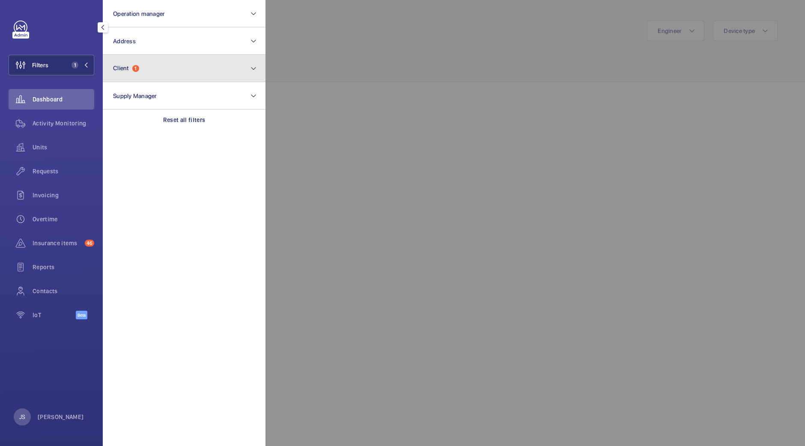
click at [135, 61] on button "Client 1" at bounding box center [184, 68] width 163 height 27
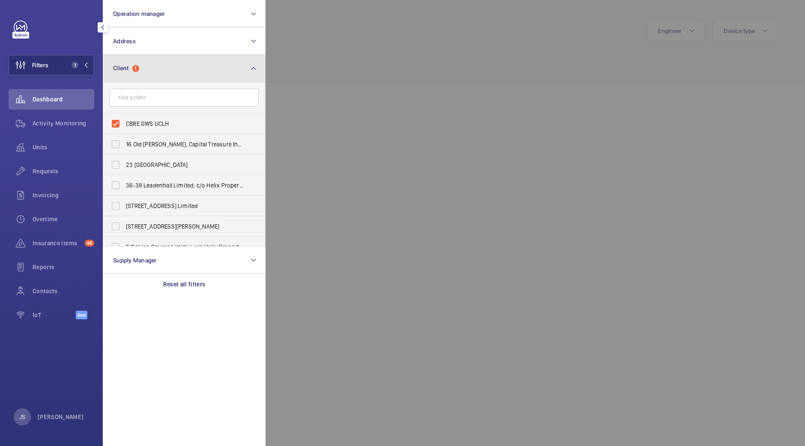
click at [159, 69] on button "Client 1" at bounding box center [184, 68] width 163 height 27
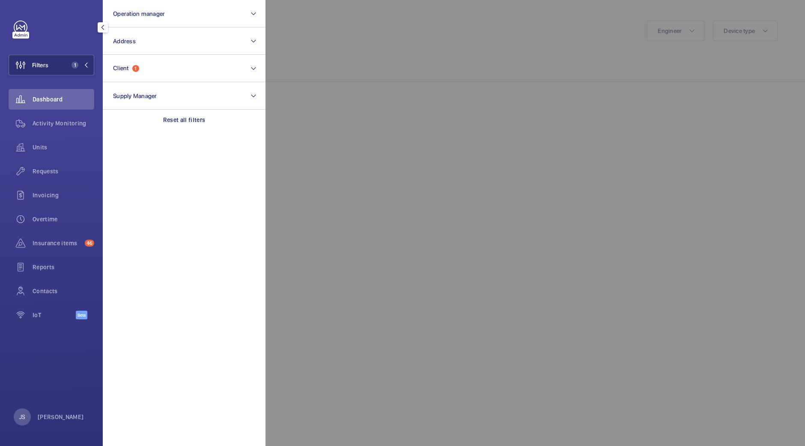
click at [338, 65] on div at bounding box center [668, 223] width 805 height 446
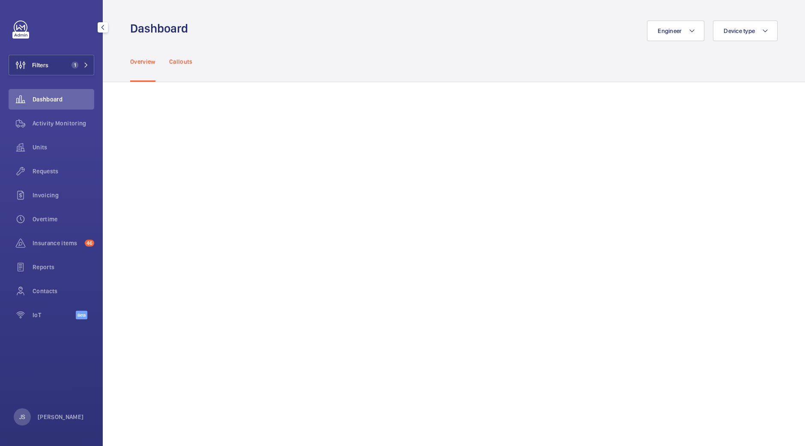
click at [187, 64] on p "Callouts" at bounding box center [181, 61] width 24 height 9
click at [0, 371] on div "Filters 1 Dashboard Activity Monitoring Units Requests Invoicing Overtime Insur…" at bounding box center [51, 223] width 103 height 446
click at [30, 67] on wm-front-icon-button at bounding box center [20, 65] width 23 height 21
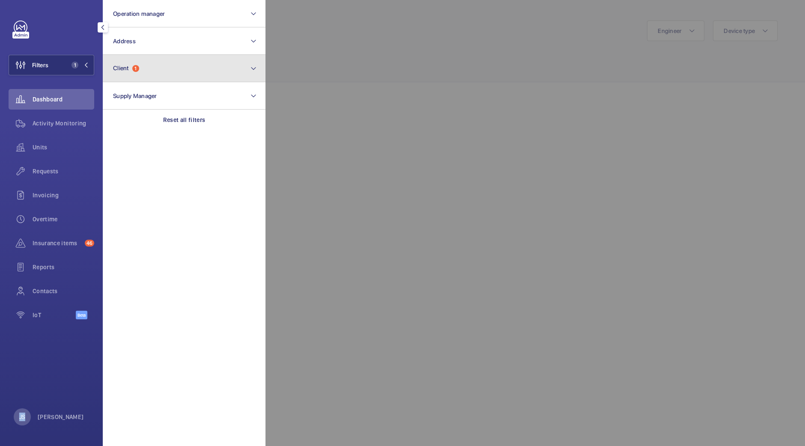
click at [178, 76] on button "Client 1" at bounding box center [184, 68] width 163 height 27
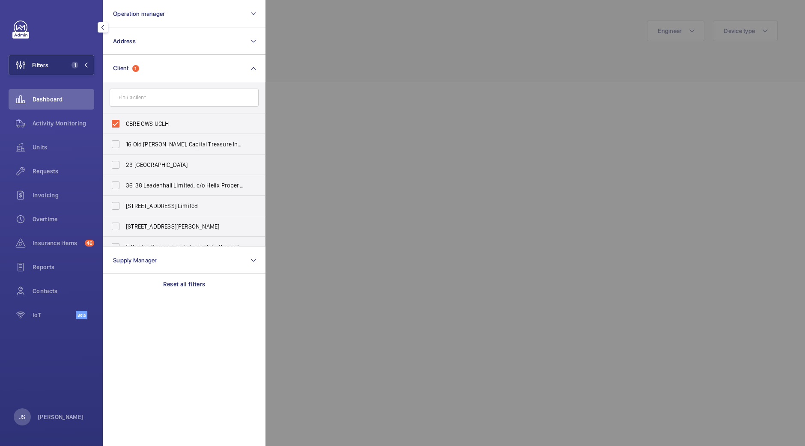
click at [41, 37] on div "Filters 1 Operation manager Address Client 1 CBRE GWS UCLH 16 Old Bailey, Capit…" at bounding box center [52, 175] width 86 height 308
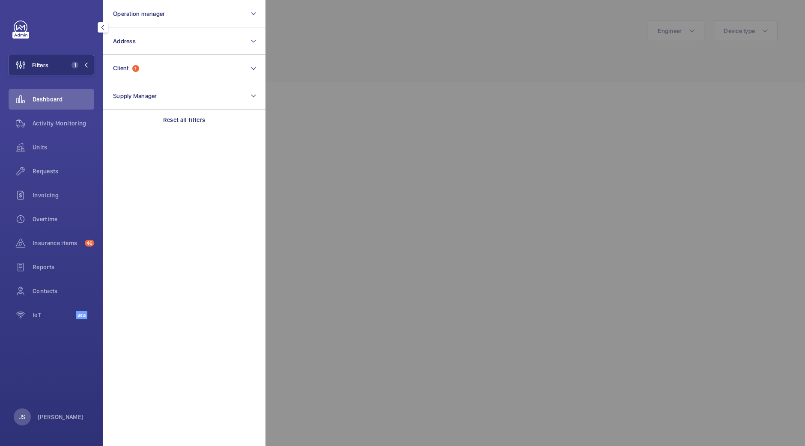
click at [304, 65] on div at bounding box center [668, 223] width 805 height 446
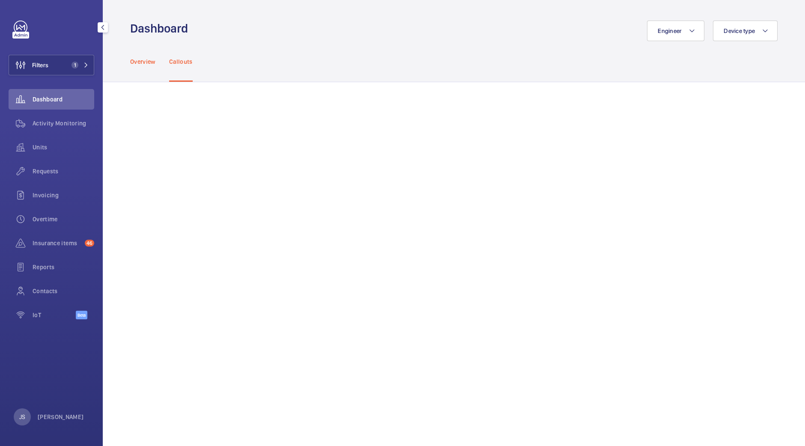
click at [133, 63] on p "Overview" at bounding box center [142, 61] width 25 height 9
click at [181, 65] on p "Callouts" at bounding box center [181, 61] width 24 height 9
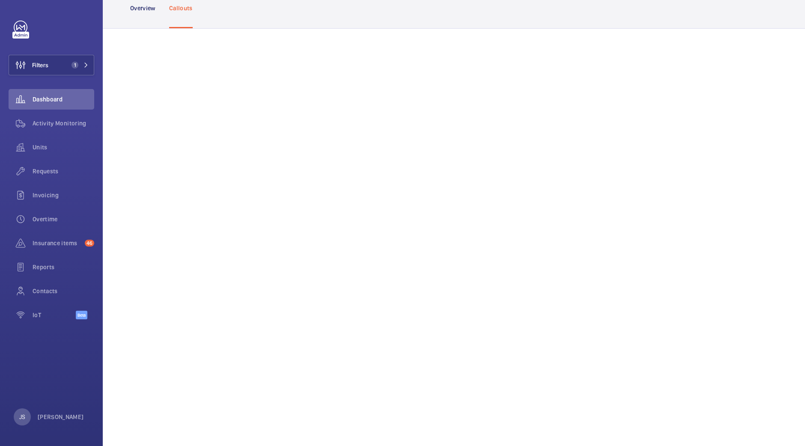
scroll to position [405, 0]
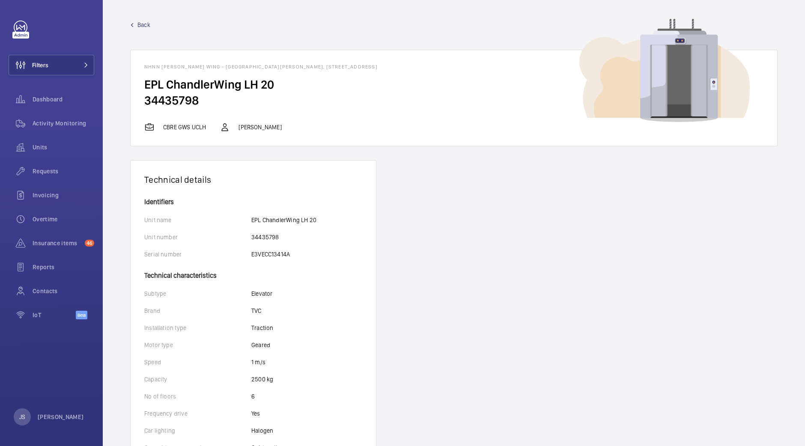
click at [131, 24] on mat-icon at bounding box center [132, 25] width 4 height 4
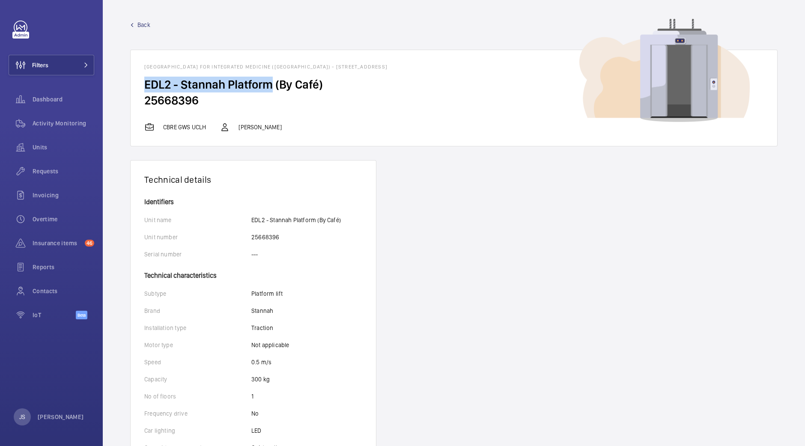
drag, startPoint x: 145, startPoint y: 84, endPoint x: 269, endPoint y: 86, distance: 123.3
click at [269, 86] on h2 "EDL2 - Stannah Platform (By Café)" at bounding box center [453, 85] width 619 height 16
copy h2 "EDL2 - Stannah Platform"
